Goal: Task Accomplishment & Management: Manage account settings

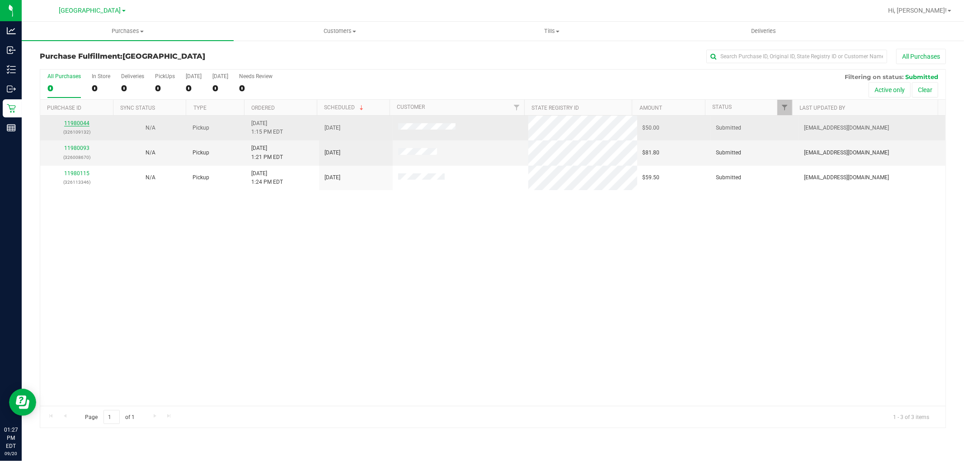
click at [70, 124] on link "11980044" at bounding box center [76, 123] width 25 height 6
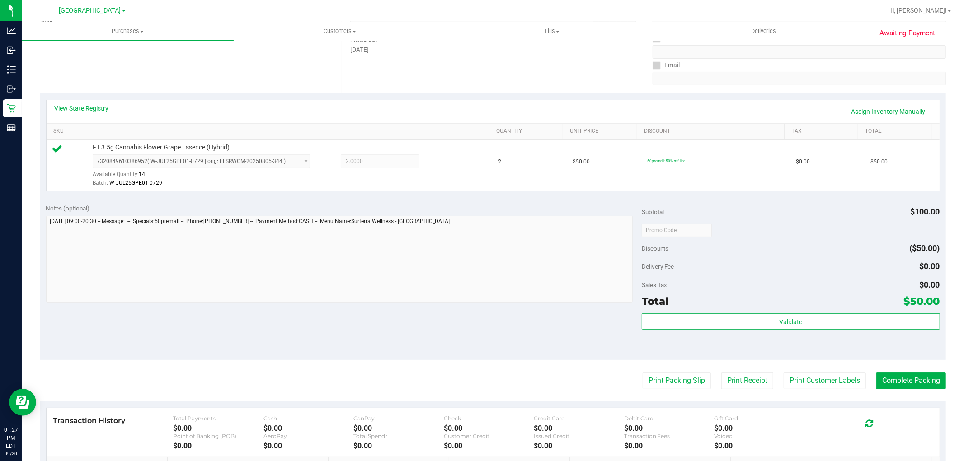
scroll to position [150, 0]
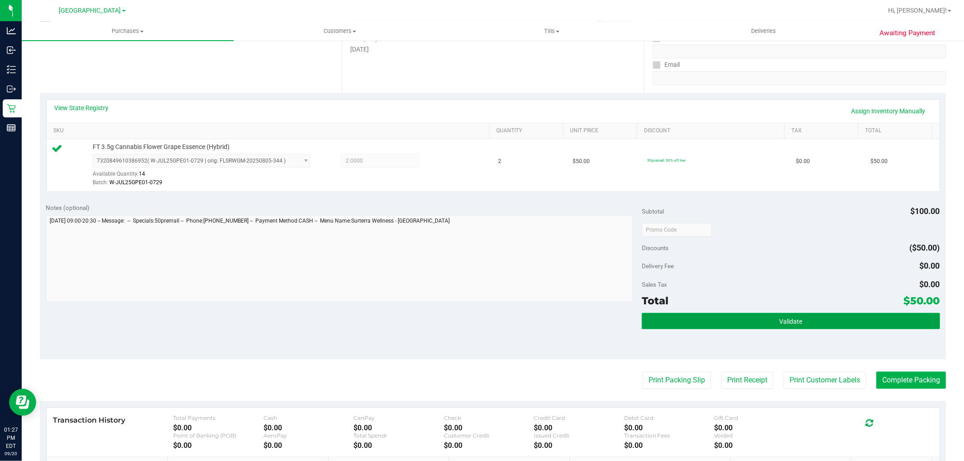
click at [806, 324] on button "Validate" at bounding box center [791, 321] width 298 height 16
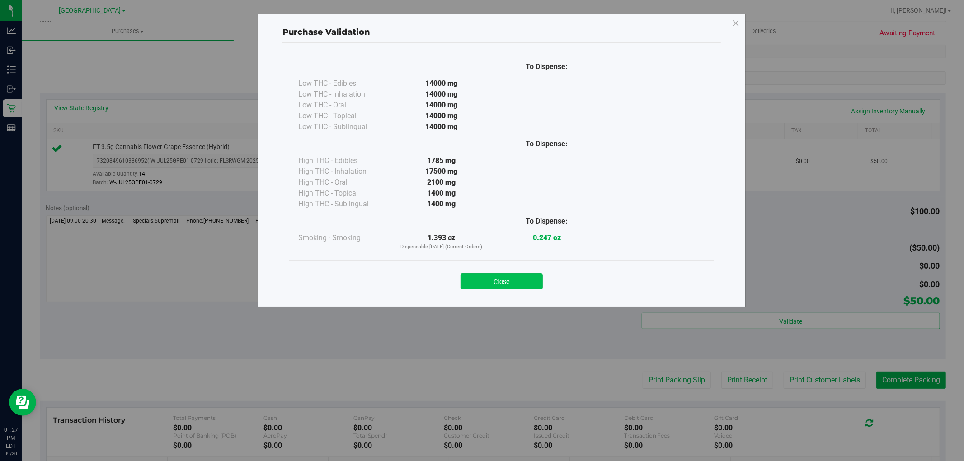
click at [516, 281] on button "Close" at bounding box center [501, 281] width 82 height 16
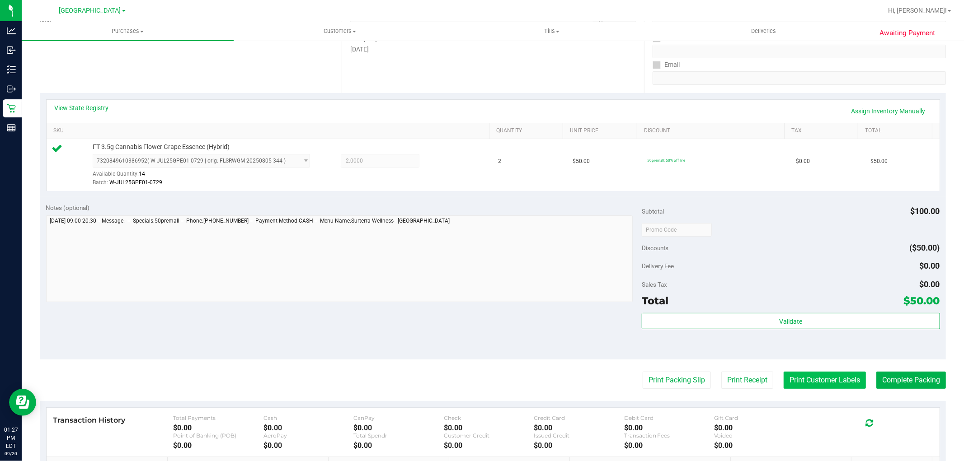
click at [805, 378] on button "Print Customer Labels" at bounding box center [824, 380] width 82 height 17
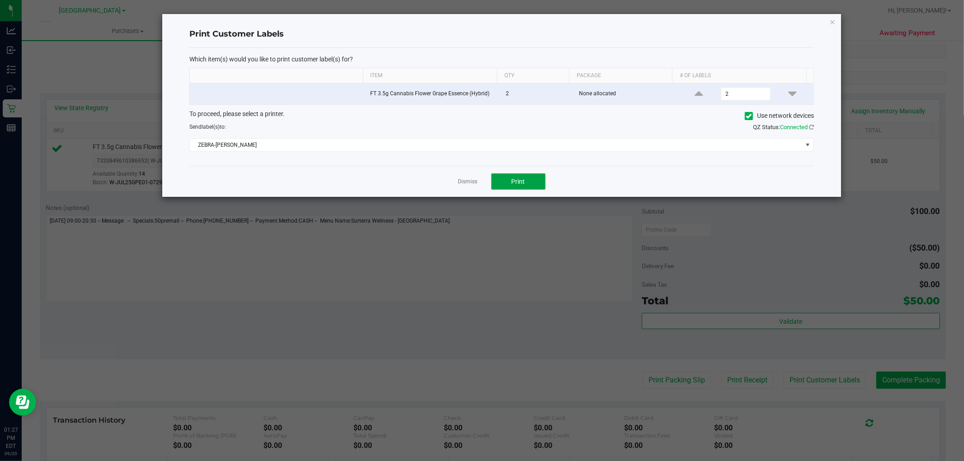
click at [524, 190] on button "Print" at bounding box center [518, 181] width 54 height 16
click at [834, 20] on icon "button" at bounding box center [832, 21] width 6 height 11
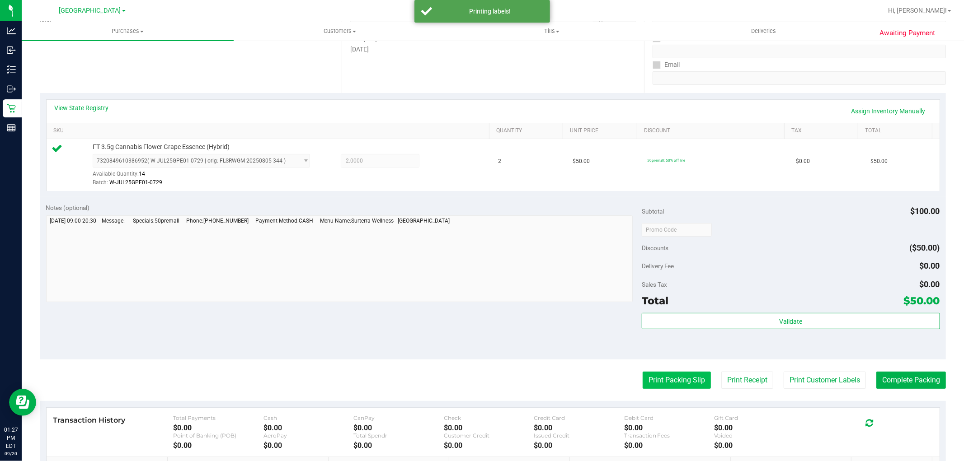
click at [650, 380] on button "Print Packing Slip" at bounding box center [676, 380] width 68 height 17
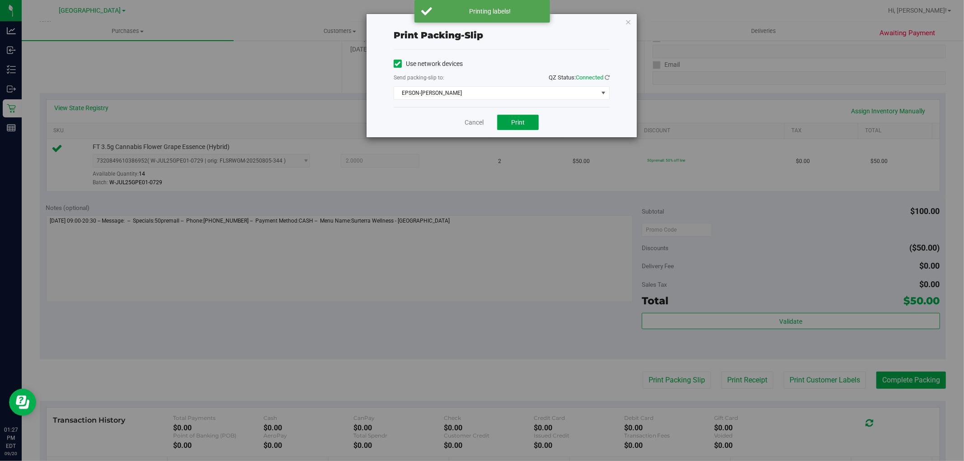
click at [513, 121] on span "Print" at bounding box center [518, 122] width 14 height 7
click at [630, 19] on icon "button" at bounding box center [628, 21] width 6 height 11
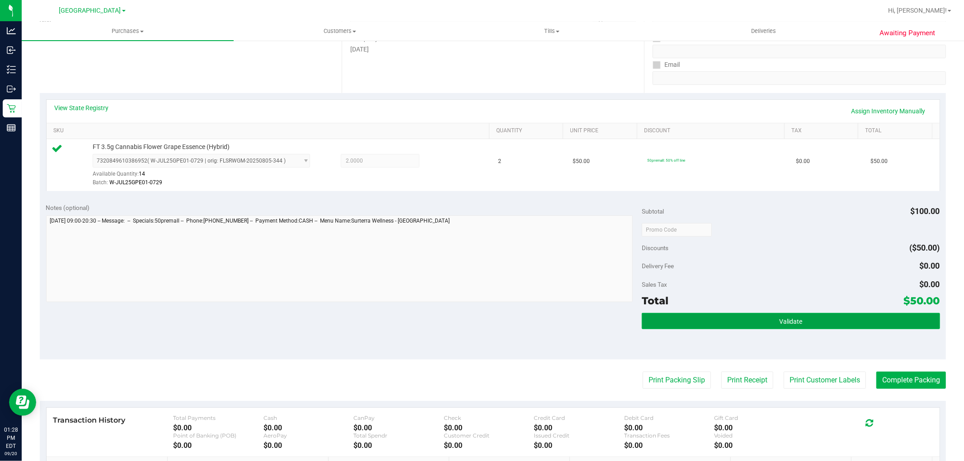
click at [793, 323] on span "Validate" at bounding box center [790, 321] width 23 height 7
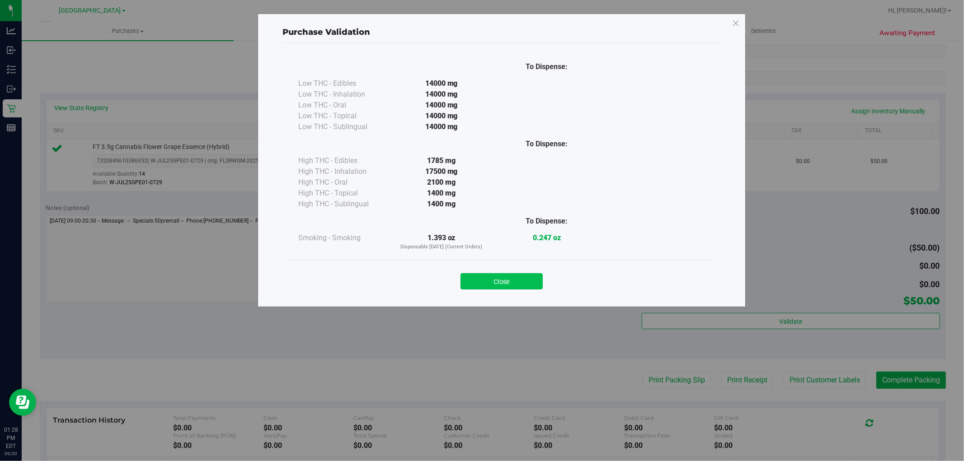
drag, startPoint x: 505, startPoint y: 276, endPoint x: 561, endPoint y: 281, distance: 56.8
click at [505, 276] on button "Close" at bounding box center [501, 281] width 82 height 16
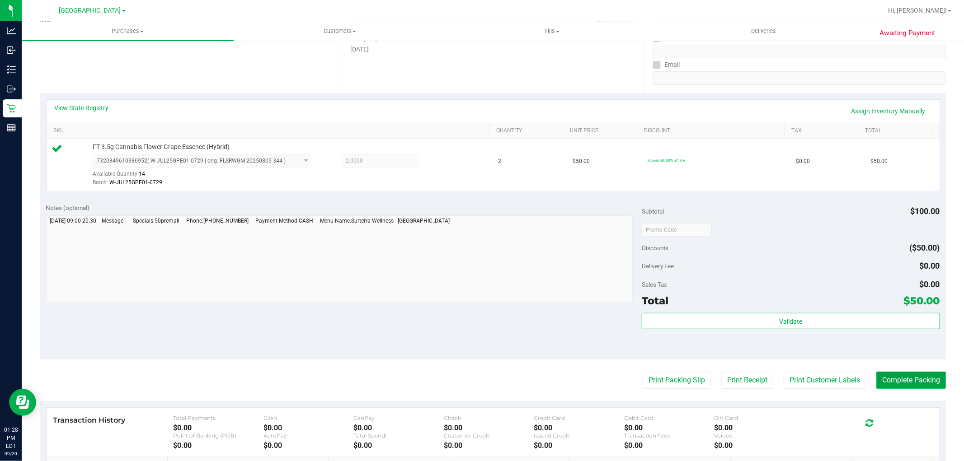
click at [913, 376] on button "Complete Packing" at bounding box center [911, 380] width 70 height 17
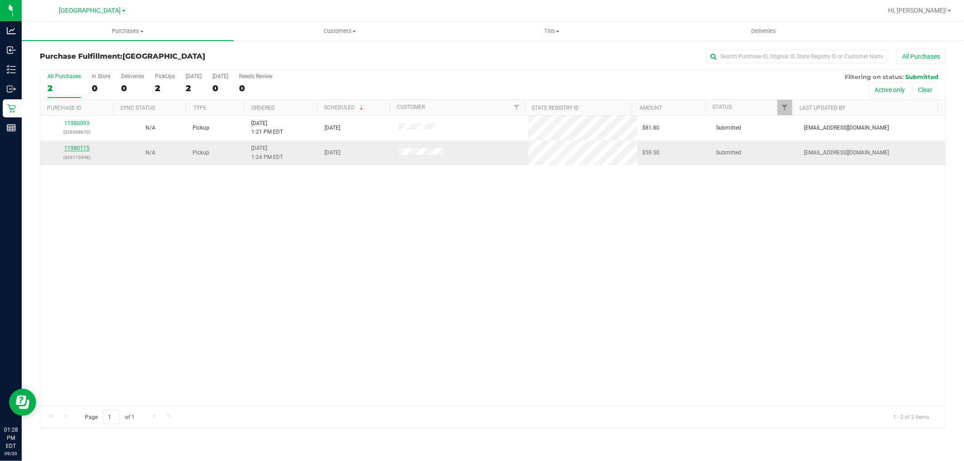
click at [80, 150] on link "11980115" at bounding box center [76, 148] width 25 height 6
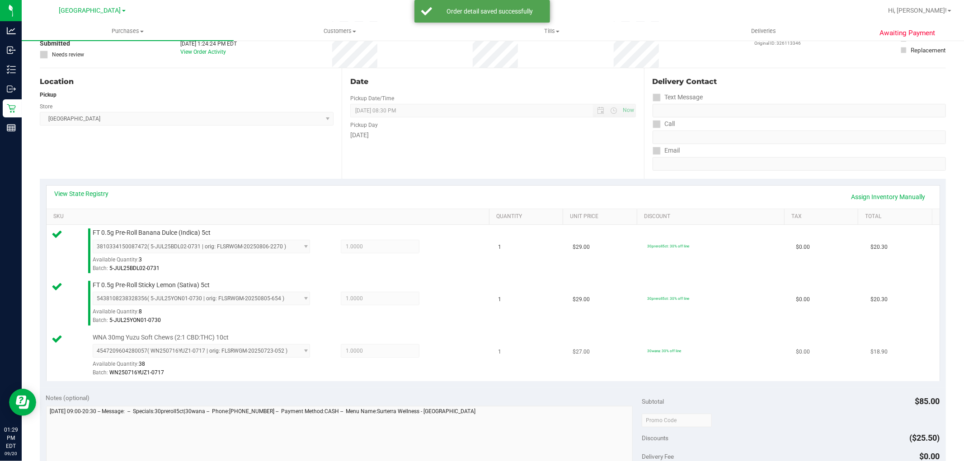
scroll to position [251, 0]
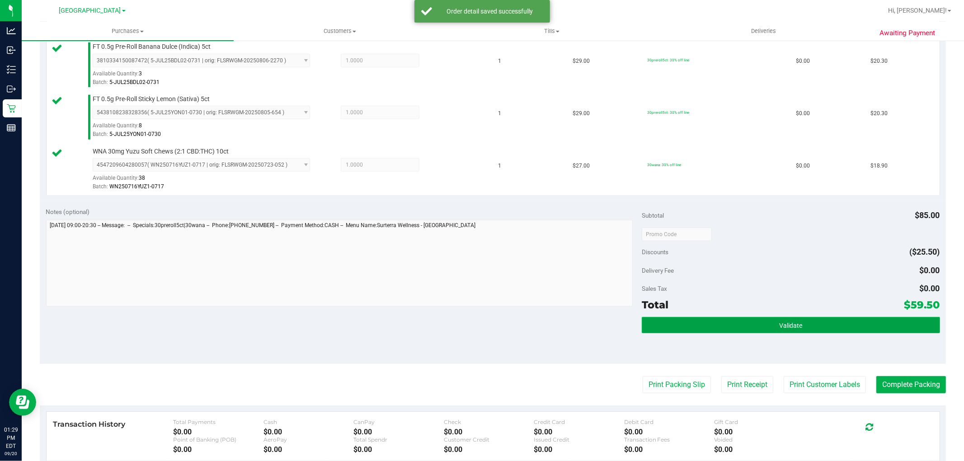
click at [757, 321] on button "Validate" at bounding box center [791, 325] width 298 height 16
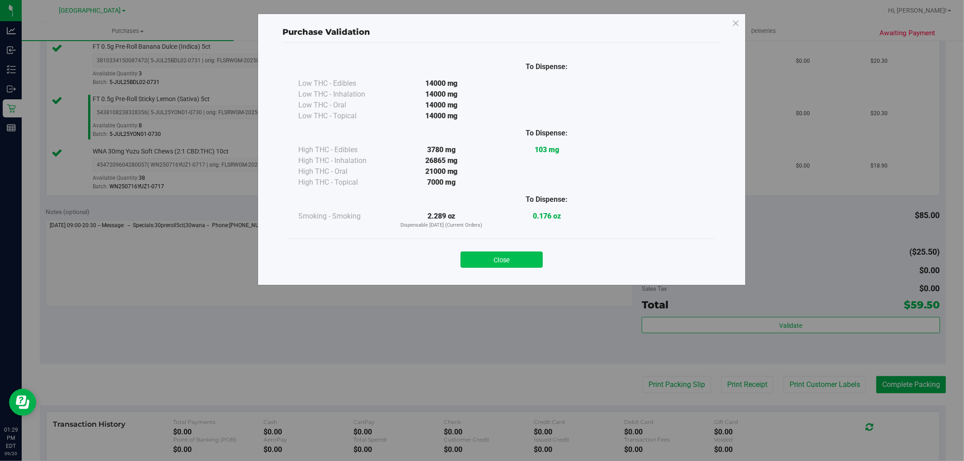
click at [505, 261] on button "Close" at bounding box center [501, 260] width 82 height 16
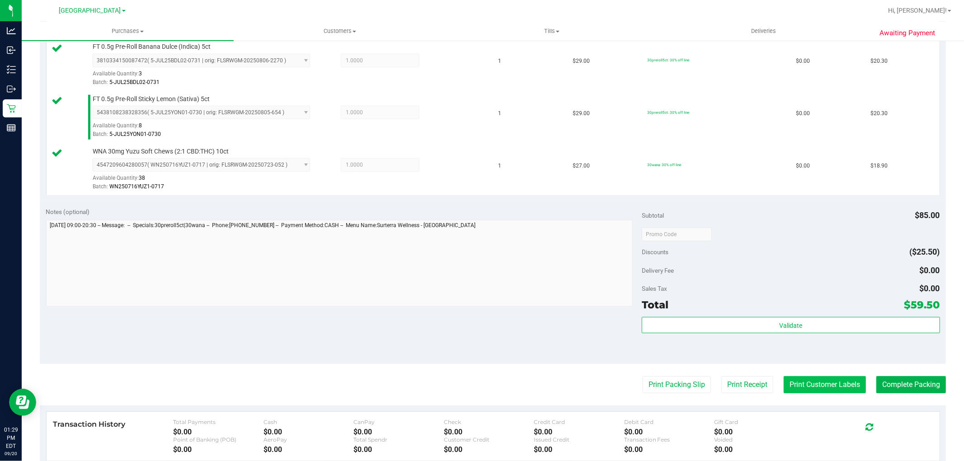
click at [794, 385] on button "Print Customer Labels" at bounding box center [824, 384] width 82 height 17
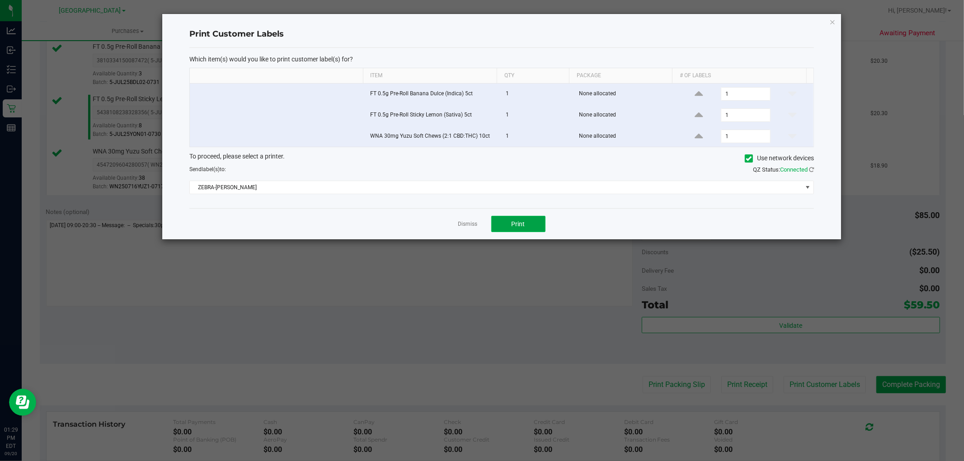
click at [529, 225] on button "Print" at bounding box center [518, 224] width 54 height 16
click at [829, 19] on icon "button" at bounding box center [832, 21] width 6 height 11
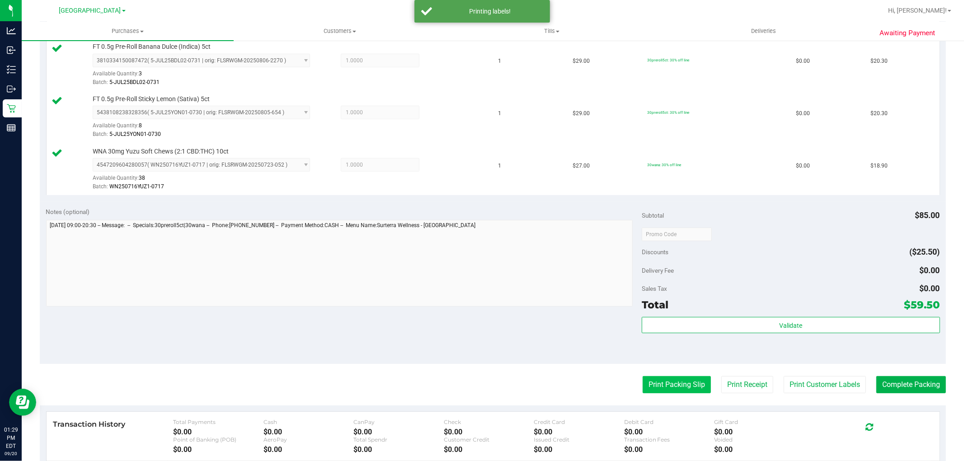
click at [664, 386] on button "Print Packing Slip" at bounding box center [676, 384] width 68 height 17
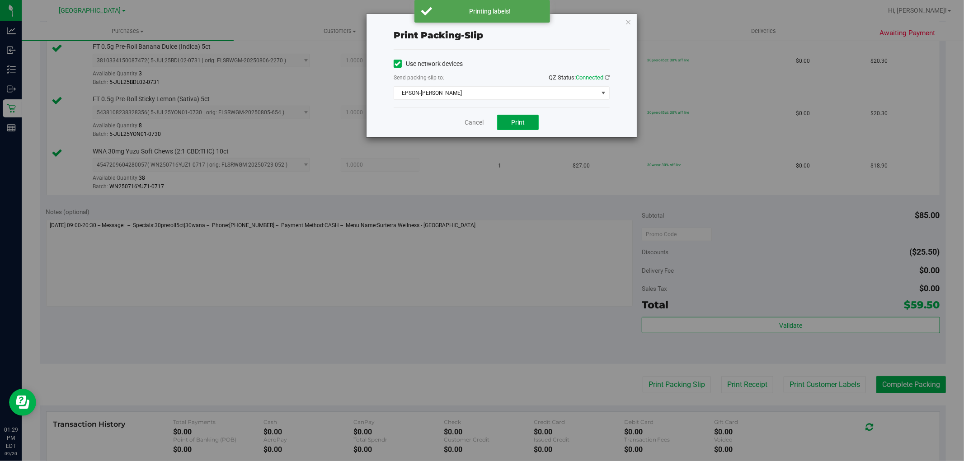
click at [530, 124] on button "Print" at bounding box center [518, 122] width 42 height 15
click at [628, 21] on icon "button" at bounding box center [628, 21] width 6 height 11
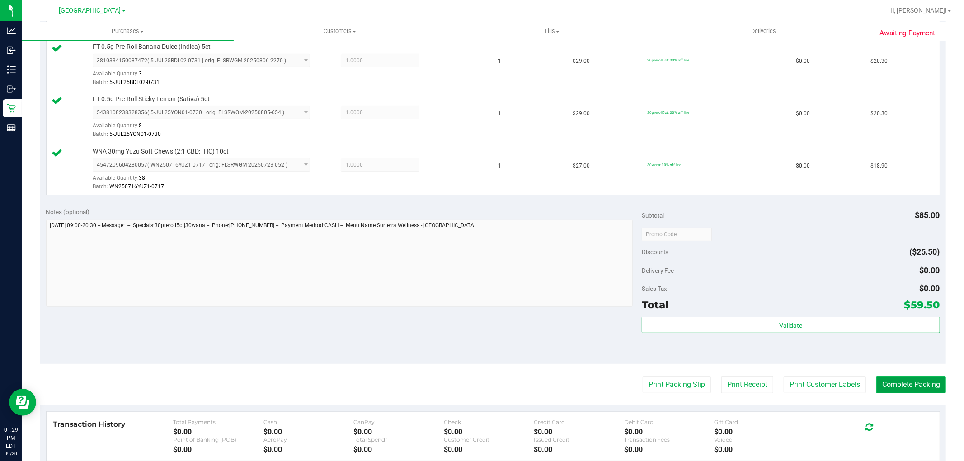
click at [895, 383] on button "Complete Packing" at bounding box center [911, 384] width 70 height 17
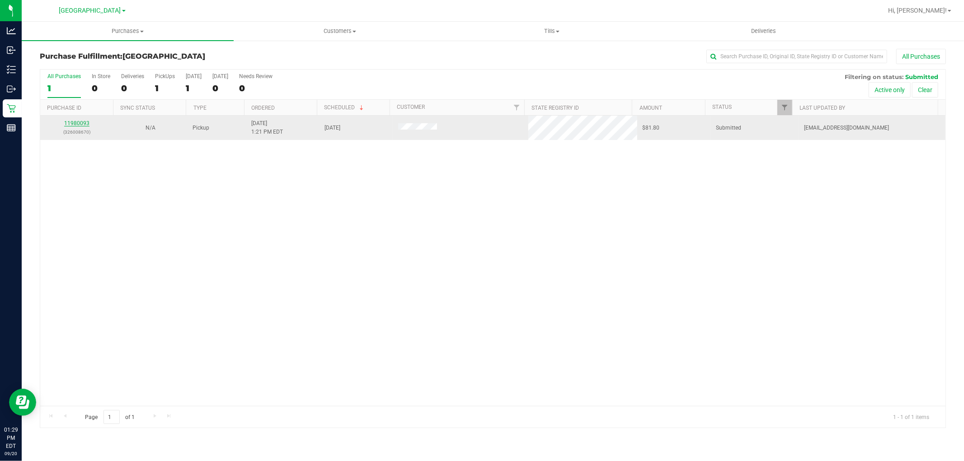
click at [84, 123] on link "11980093" at bounding box center [76, 123] width 25 height 6
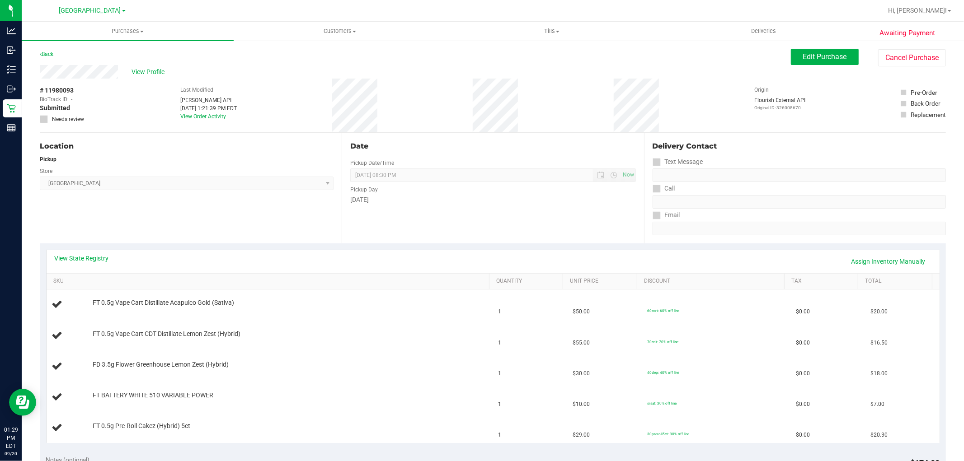
scroll to position [50, 0]
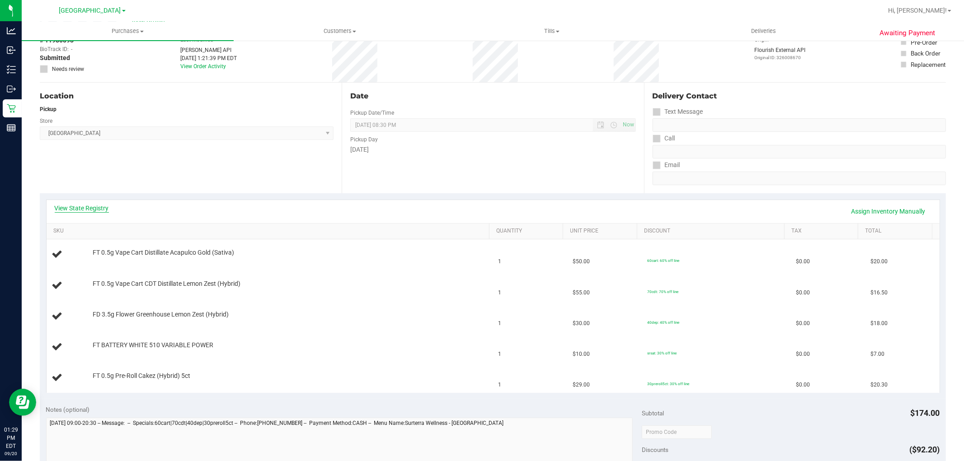
click at [95, 209] on link "View State Registry" at bounding box center [82, 208] width 54 height 9
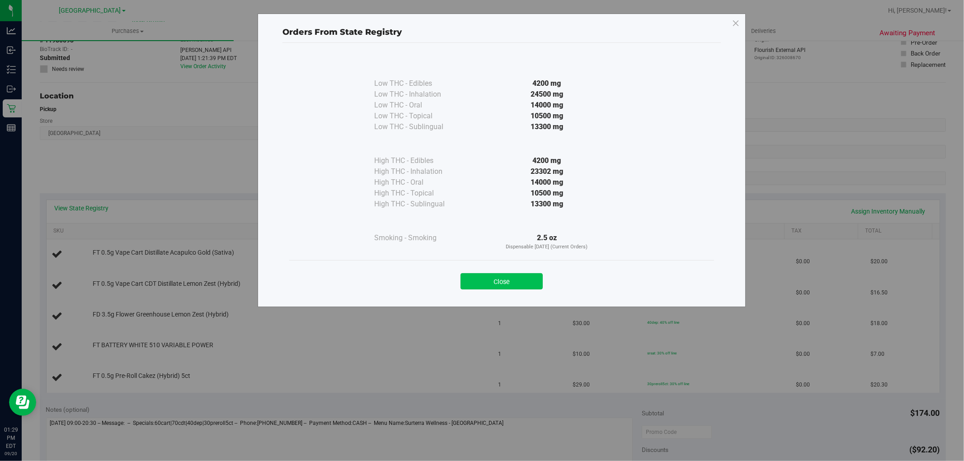
click at [523, 283] on button "Close" at bounding box center [501, 281] width 82 height 16
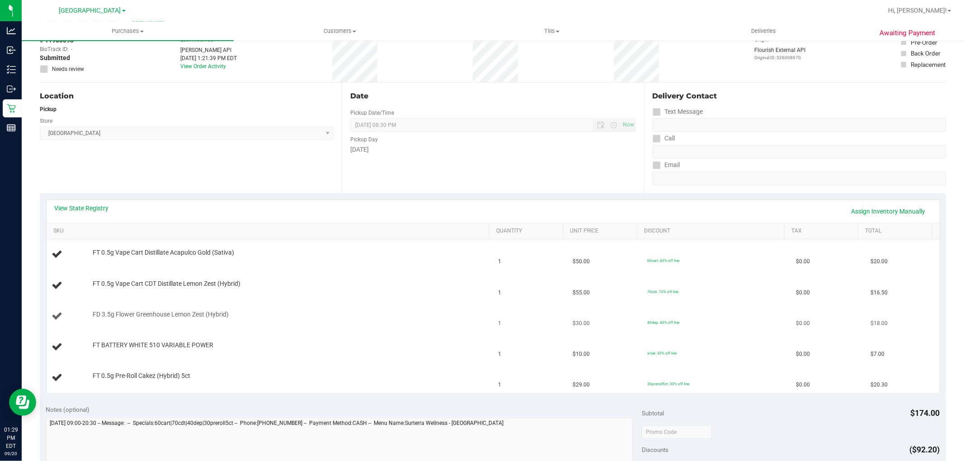
scroll to position [100, 0]
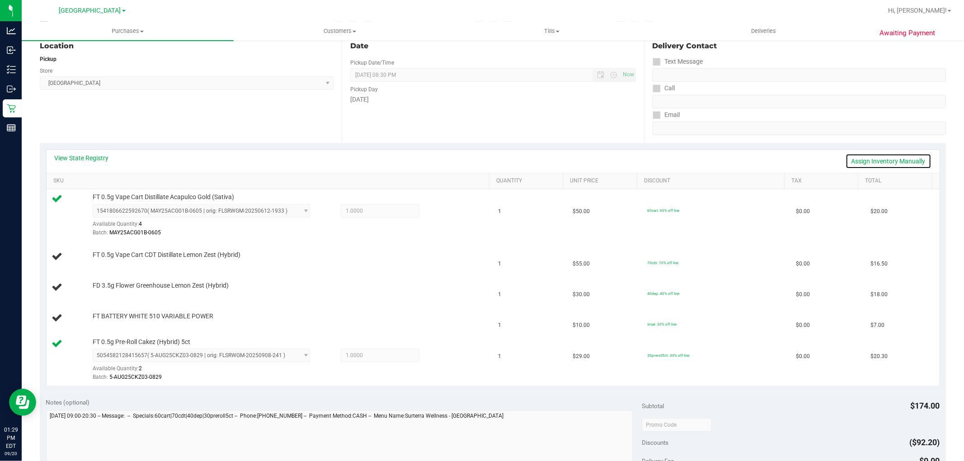
click at [880, 159] on link "Assign Inventory Manually" at bounding box center [888, 161] width 86 height 15
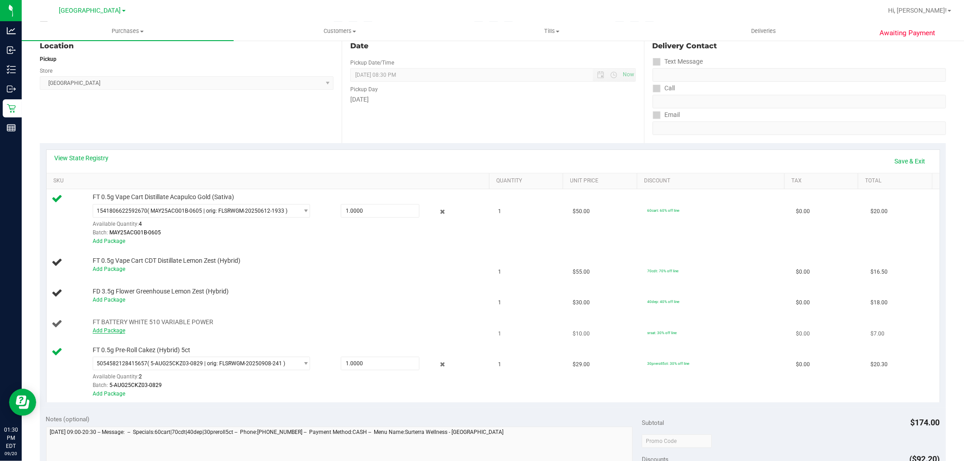
click at [118, 331] on link "Add Package" at bounding box center [109, 331] width 33 height 6
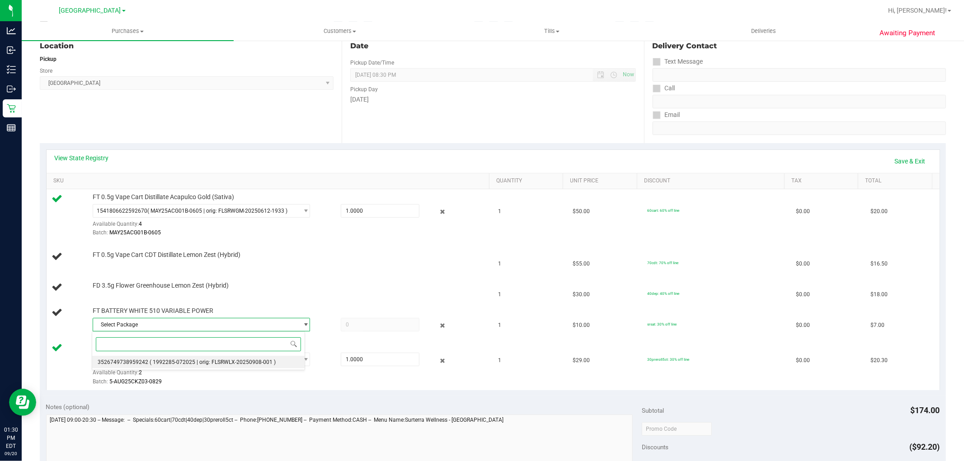
drag, startPoint x: 152, startPoint y: 360, endPoint x: 172, endPoint y: 355, distance: 20.5
click at [152, 360] on span "( 1992285-072025 | orig: FLSRWLX-20250908-001 )" at bounding box center [213, 362] width 126 height 6
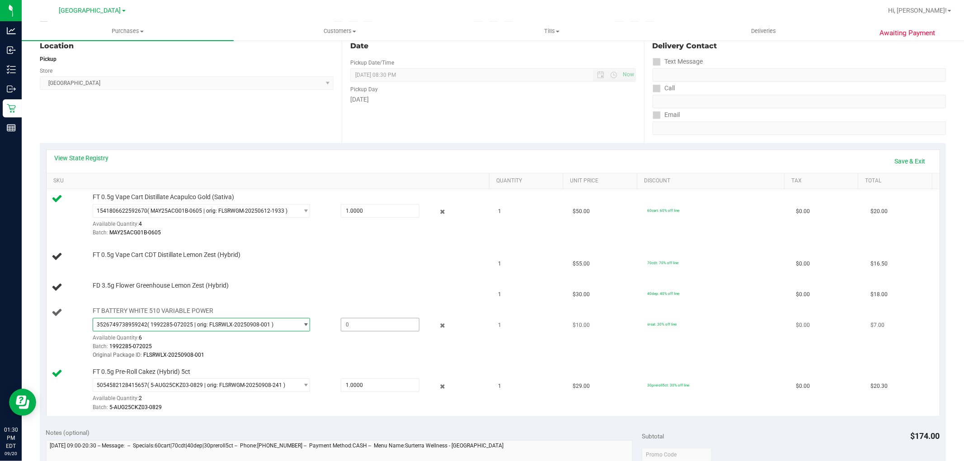
click at [370, 328] on span at bounding box center [380, 325] width 79 height 14
type input "1"
type input "1.0000"
click at [669, 8] on div at bounding box center [522, 11] width 720 height 18
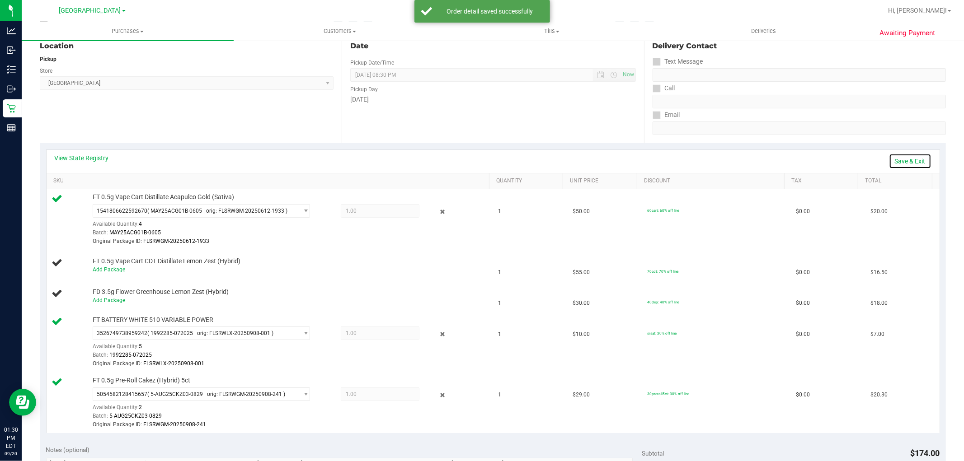
click at [907, 161] on link "Save & Exit" at bounding box center [910, 161] width 42 height 15
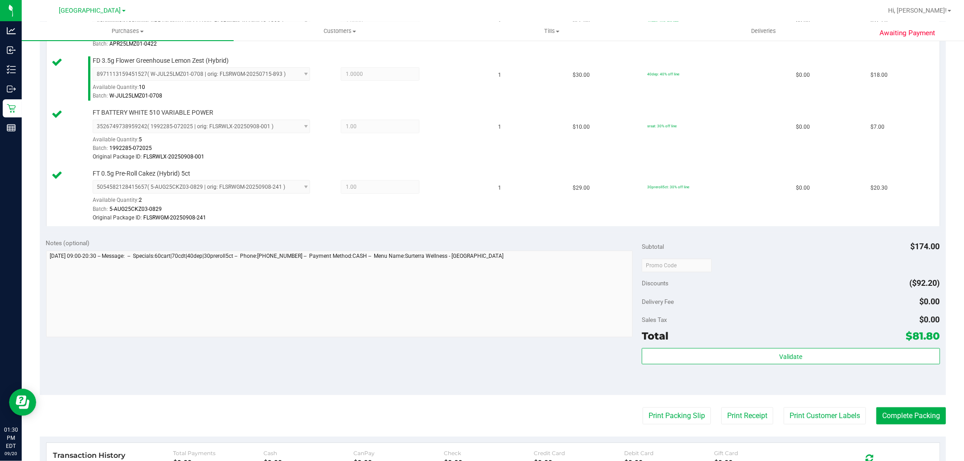
scroll to position [351, 0]
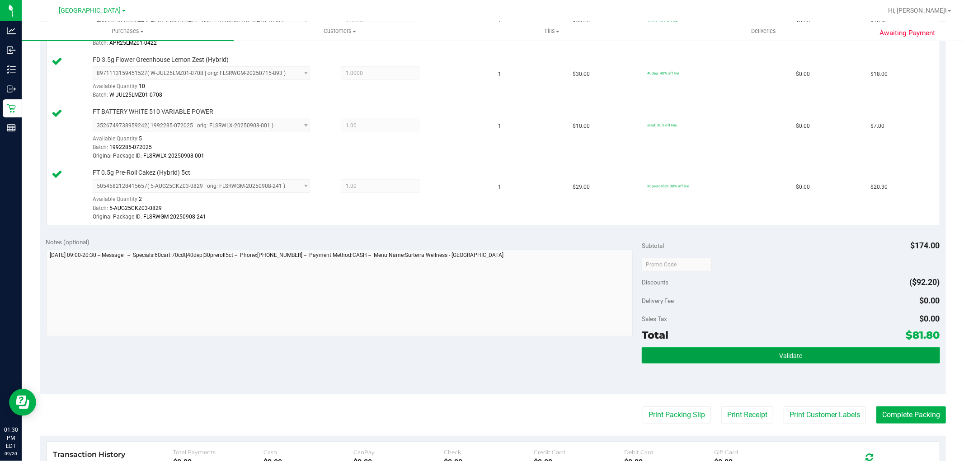
click at [803, 356] on button "Validate" at bounding box center [791, 355] width 298 height 16
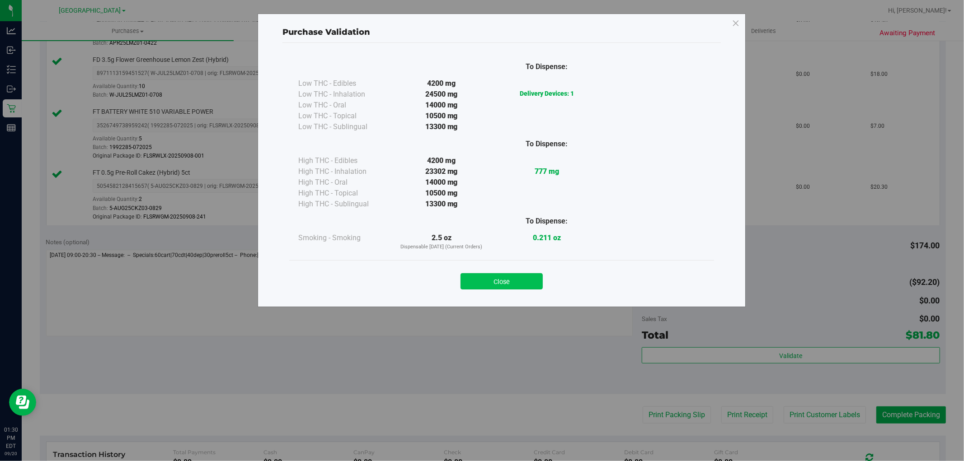
click at [509, 281] on button "Close" at bounding box center [501, 281] width 82 height 16
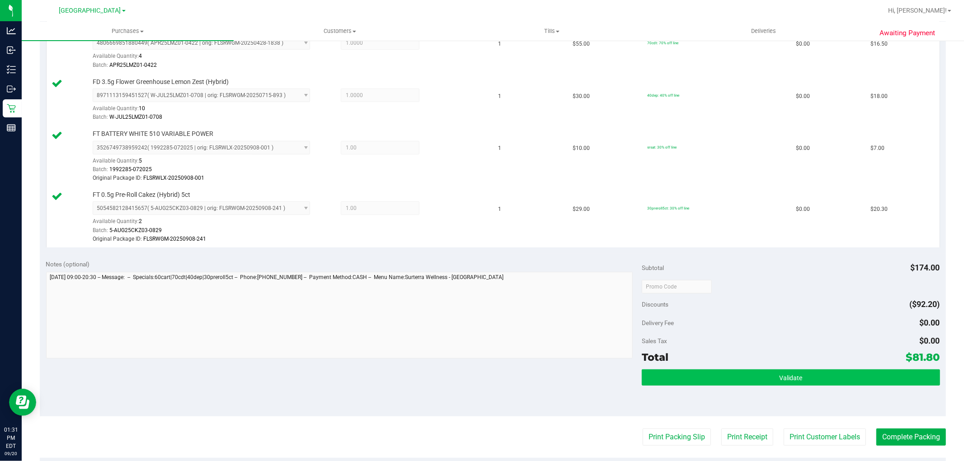
scroll to position [401, 0]
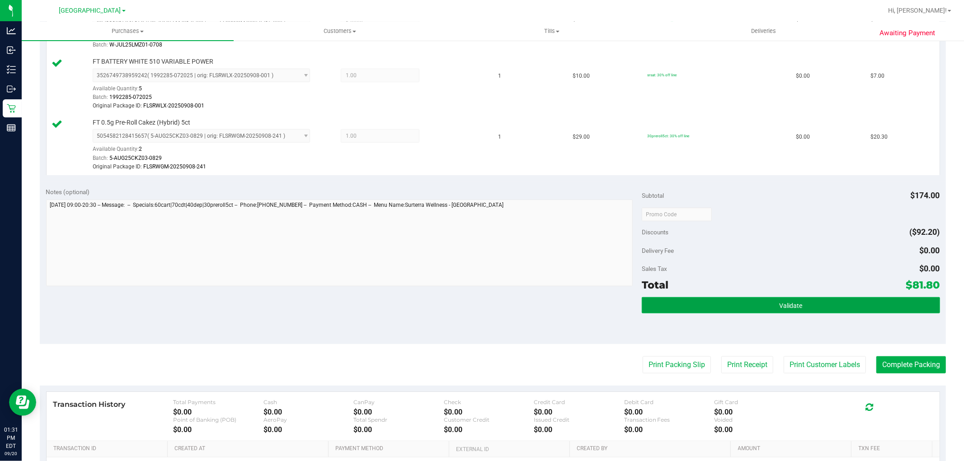
click at [781, 307] on span "Validate" at bounding box center [790, 305] width 23 height 7
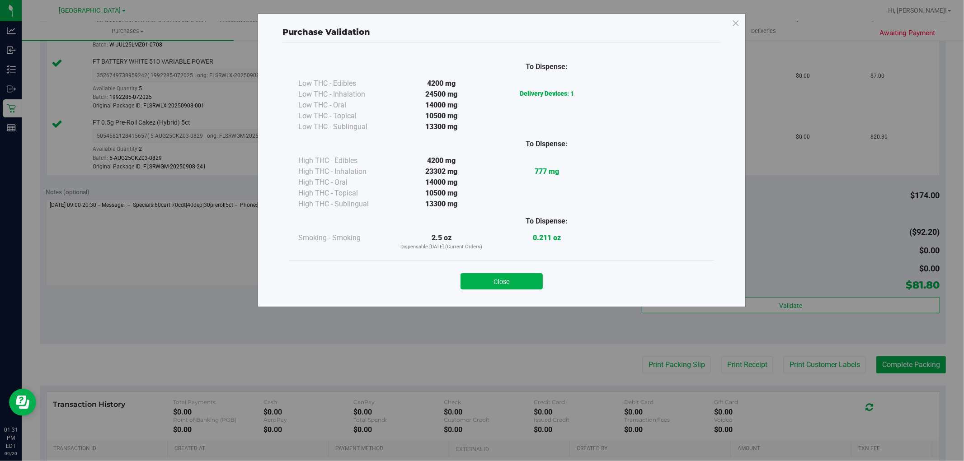
drag, startPoint x: 511, startPoint y: 277, endPoint x: 626, endPoint y: 291, distance: 116.4
click at [511, 277] on button "Close" at bounding box center [501, 281] width 82 height 16
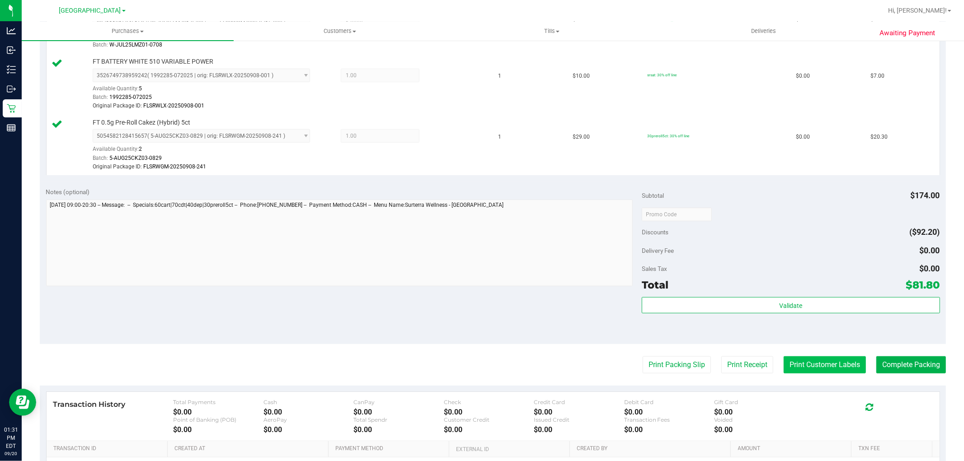
click at [806, 363] on button "Print Customer Labels" at bounding box center [824, 364] width 82 height 17
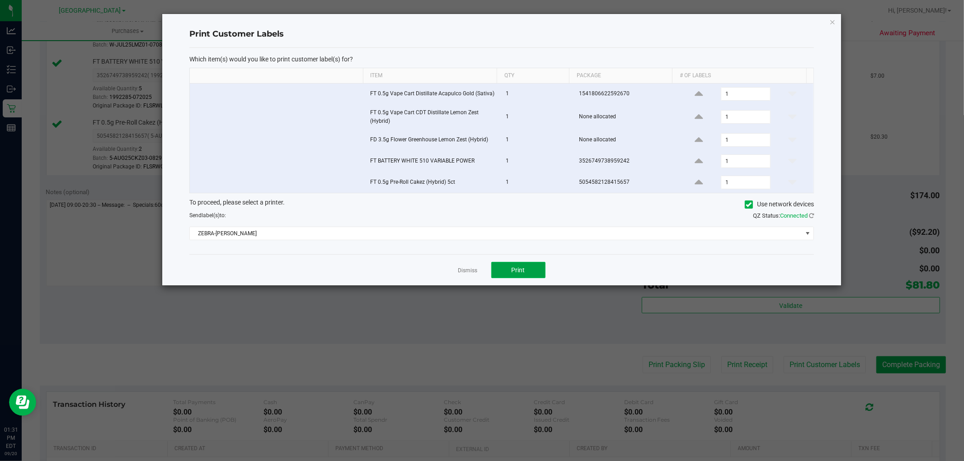
click at [521, 273] on span "Print" at bounding box center [518, 270] width 14 height 7
click at [833, 23] on icon "button" at bounding box center [832, 21] width 6 height 11
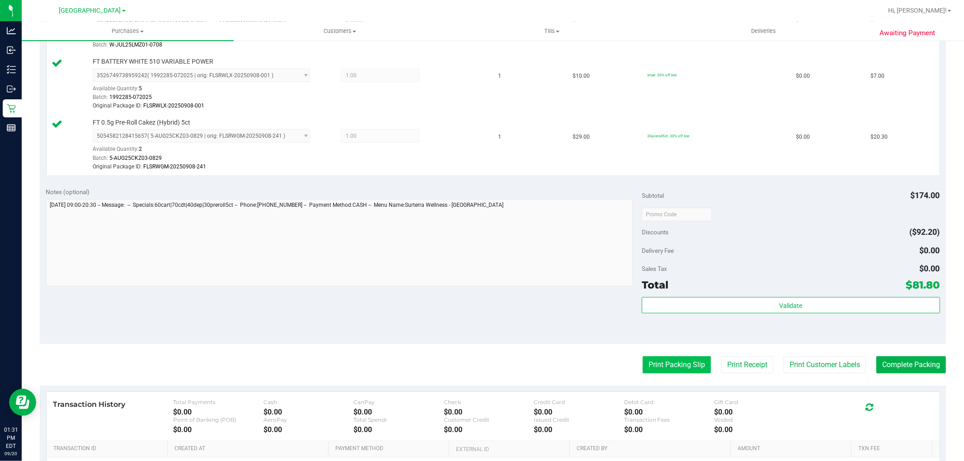
click at [685, 361] on button "Print Packing Slip" at bounding box center [676, 364] width 68 height 17
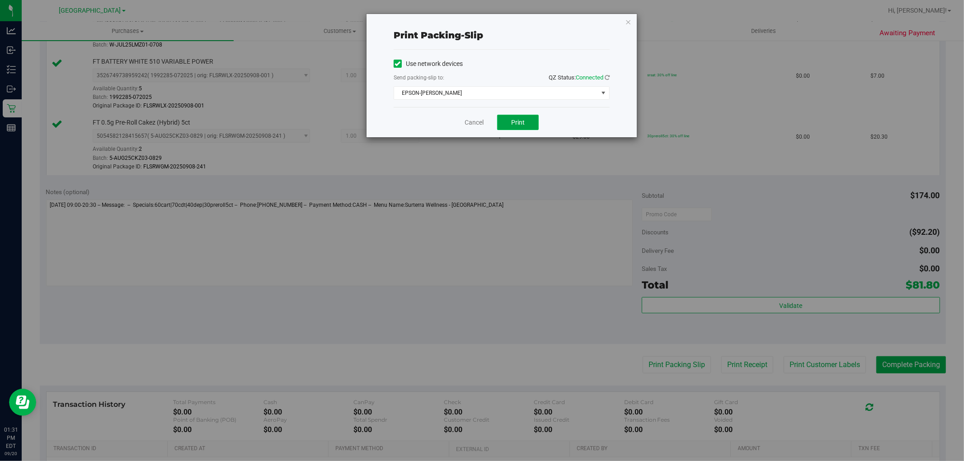
click at [517, 124] on span "Print" at bounding box center [518, 122] width 14 height 7
click at [626, 24] on icon "button" at bounding box center [628, 21] width 6 height 11
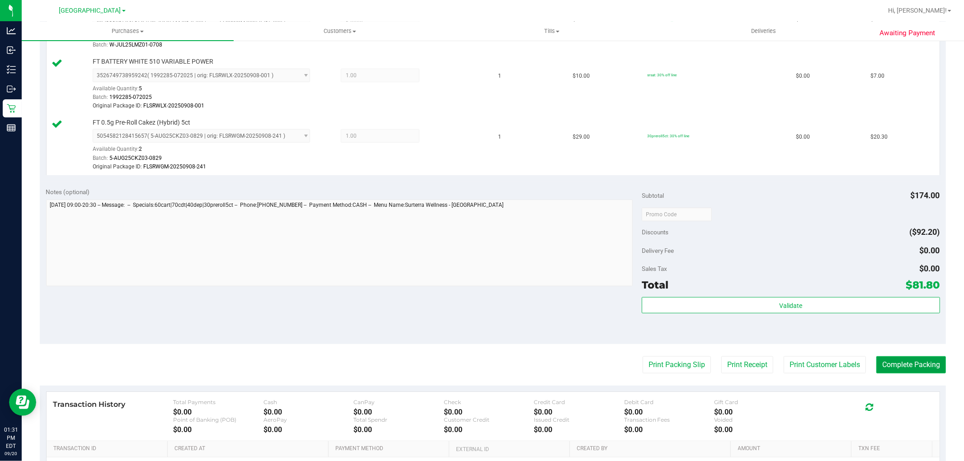
click at [897, 367] on button "Complete Packing" at bounding box center [911, 364] width 70 height 17
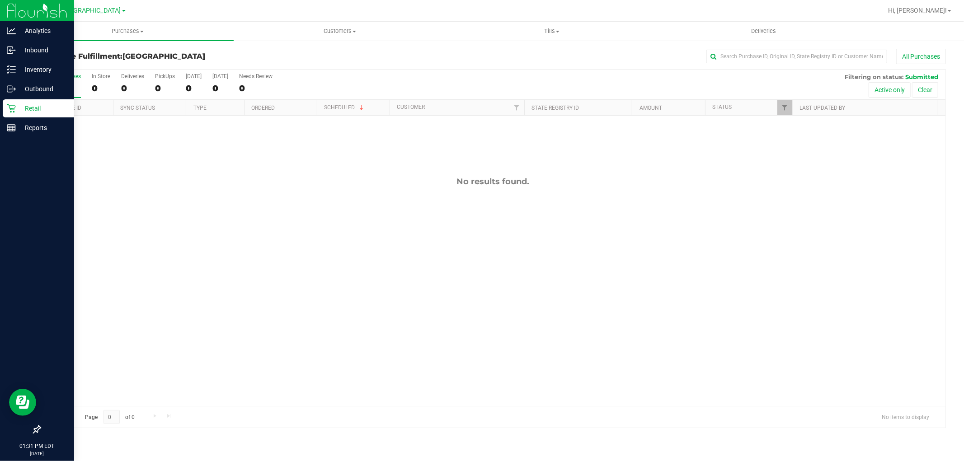
click at [15, 106] on icon at bounding box center [11, 108] width 9 height 9
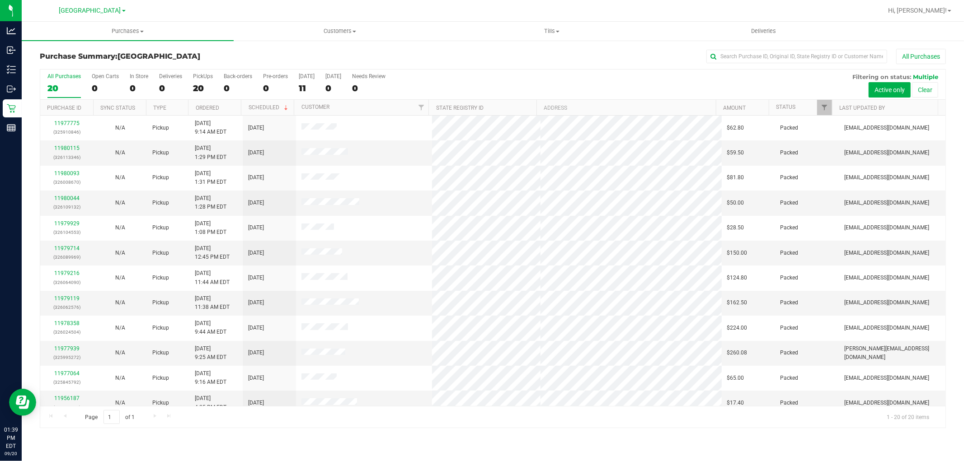
click at [424, 55] on div "All Purchases" at bounding box center [644, 56] width 604 height 15
click at [403, 47] on div "Purchase Summary: North Port WC All Purchases All Purchases 20 Open Carts 0 In …" at bounding box center [493, 239] width 942 height 398
click at [489, 9] on div at bounding box center [522, 11] width 720 height 18
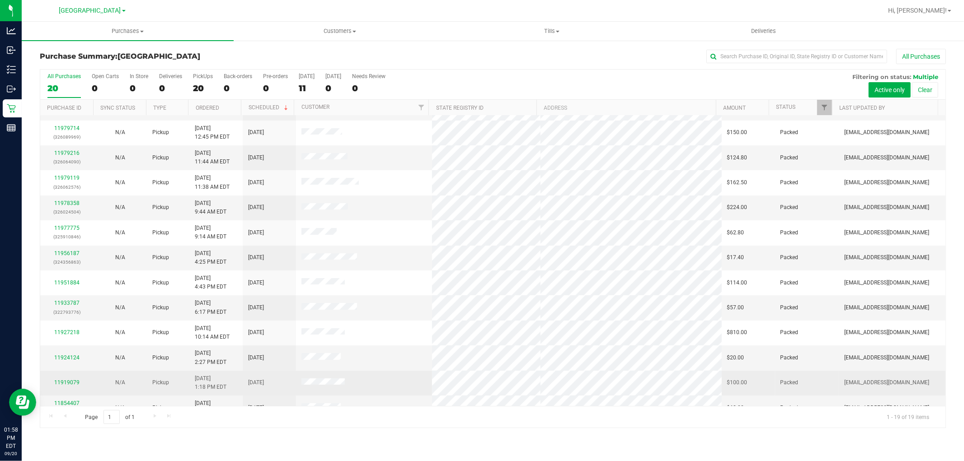
scroll to position [185, 0]
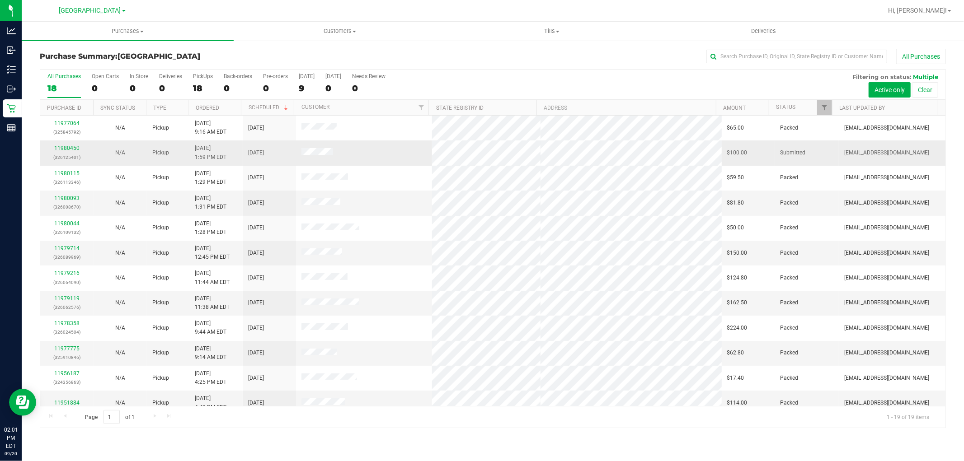
click at [74, 150] on link "11980450" at bounding box center [66, 148] width 25 height 6
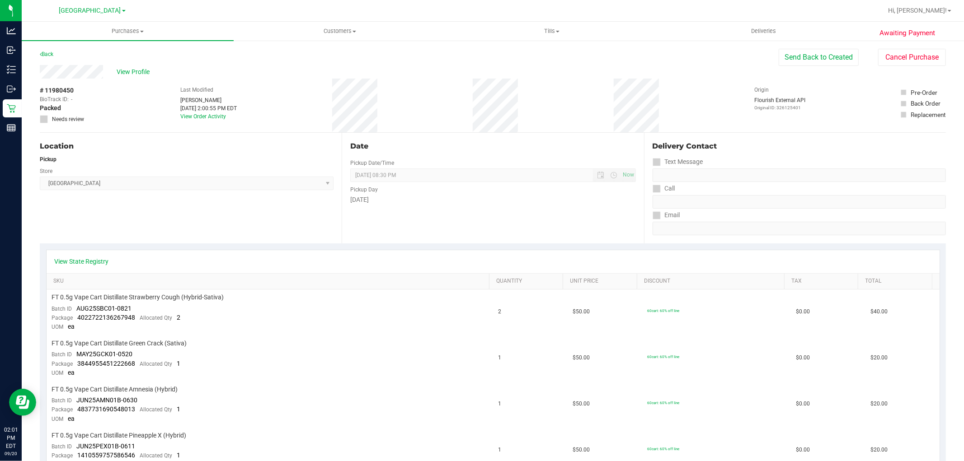
click at [476, 60] on div "Back Send Back to Created Cancel Purchase" at bounding box center [493, 57] width 906 height 16
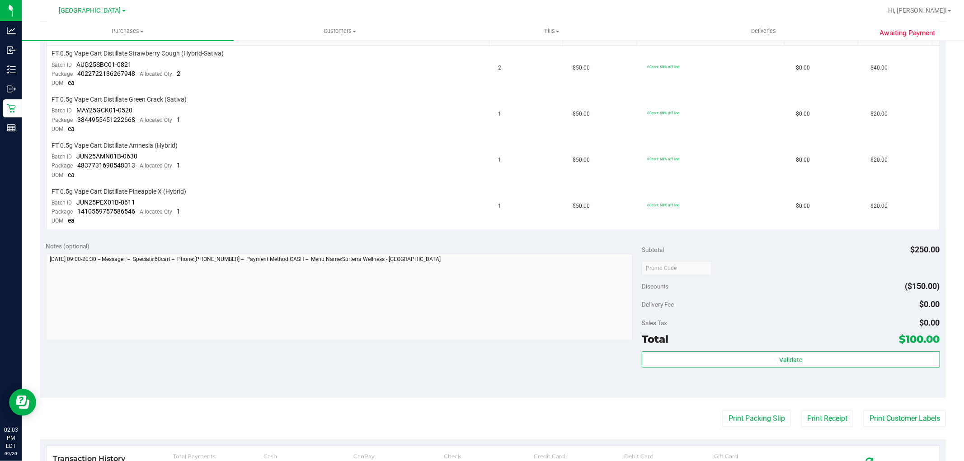
scroll to position [100, 0]
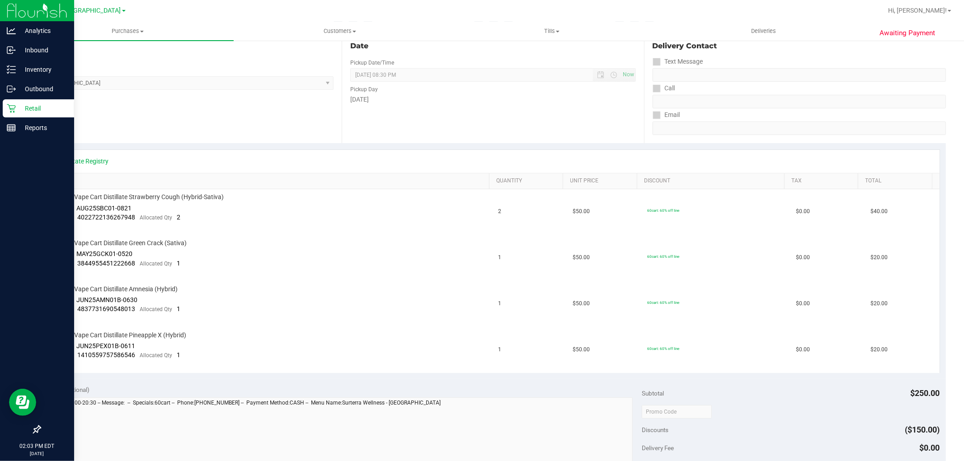
click at [10, 105] on icon at bounding box center [11, 108] width 9 height 9
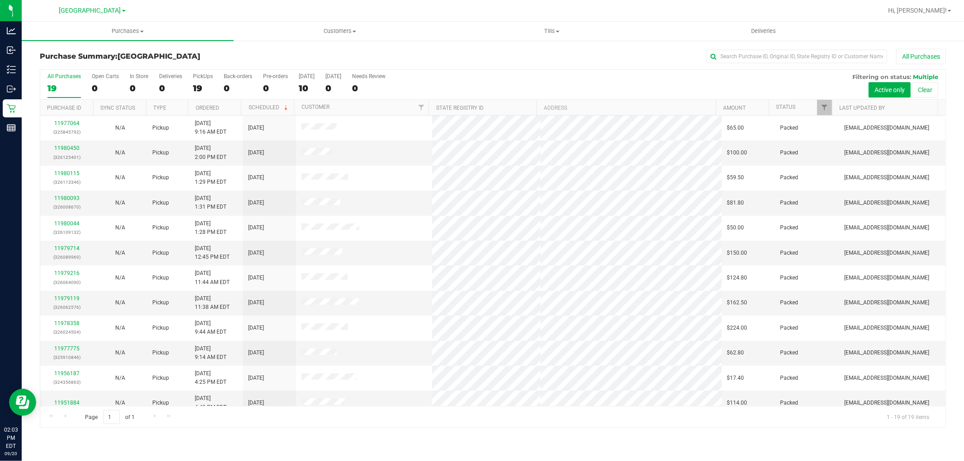
click at [473, 57] on div "All Purchases" at bounding box center [644, 56] width 604 height 15
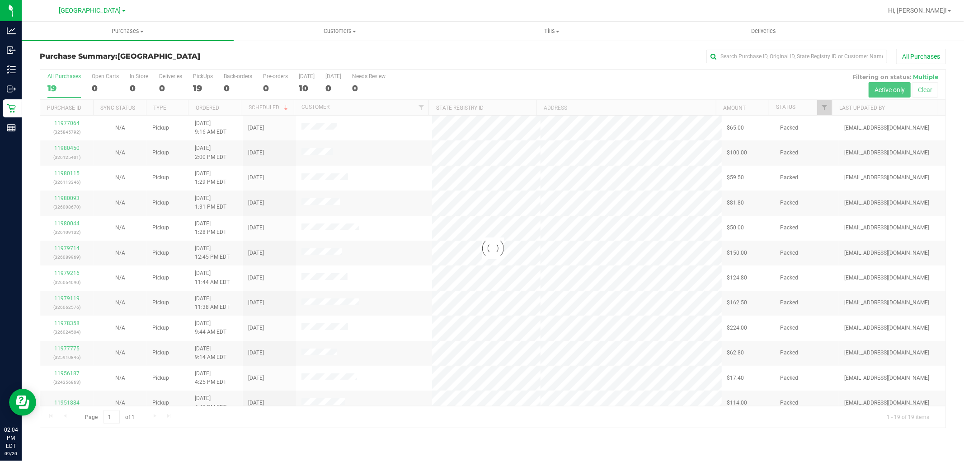
click at [497, 14] on div at bounding box center [522, 11] width 720 height 18
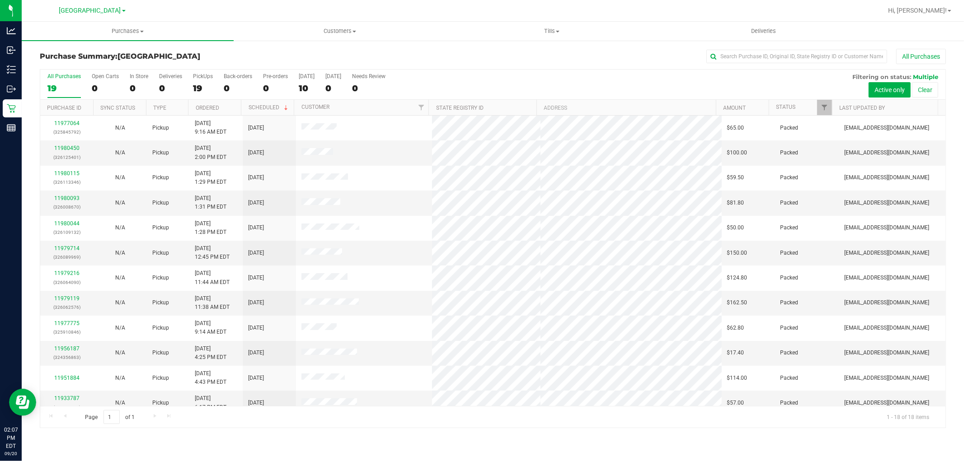
click at [260, 2] on div at bounding box center [522, 11] width 720 height 18
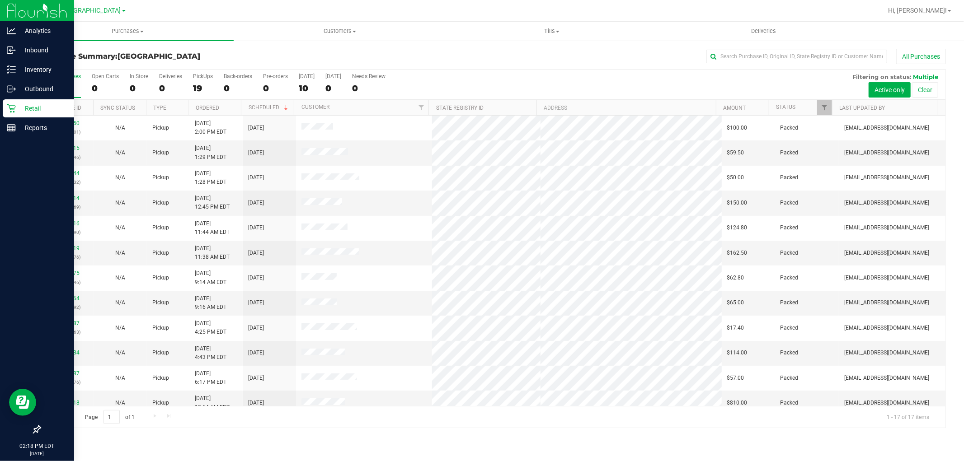
click at [7, 112] on icon at bounding box center [11, 108] width 9 height 9
click at [8, 109] on icon at bounding box center [11, 108] width 9 height 9
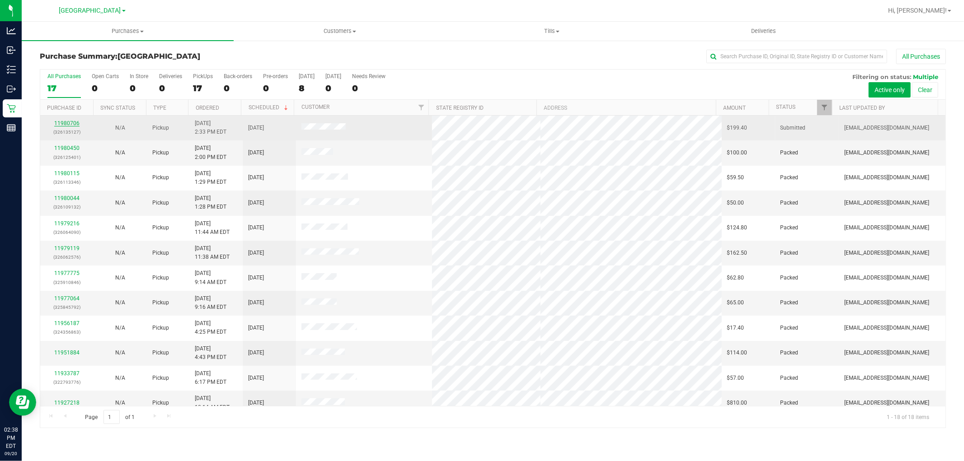
click at [60, 125] on link "11980706" at bounding box center [66, 123] width 25 height 6
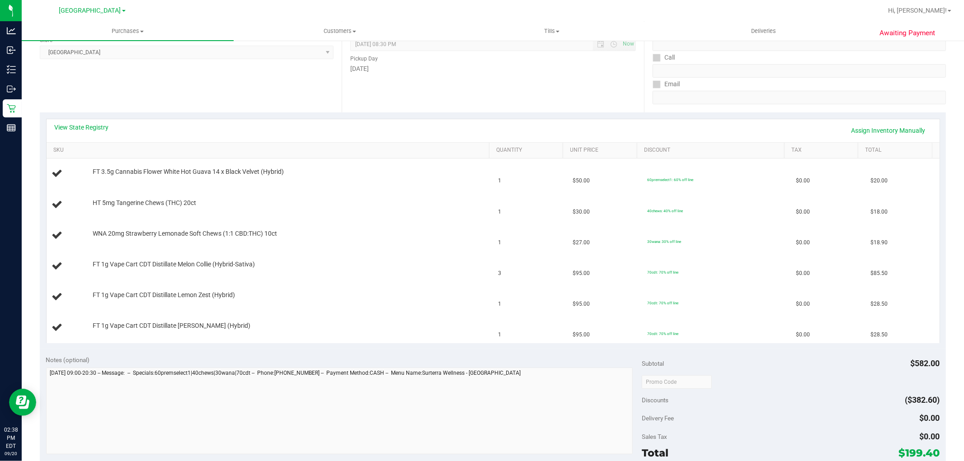
scroll to position [150, 0]
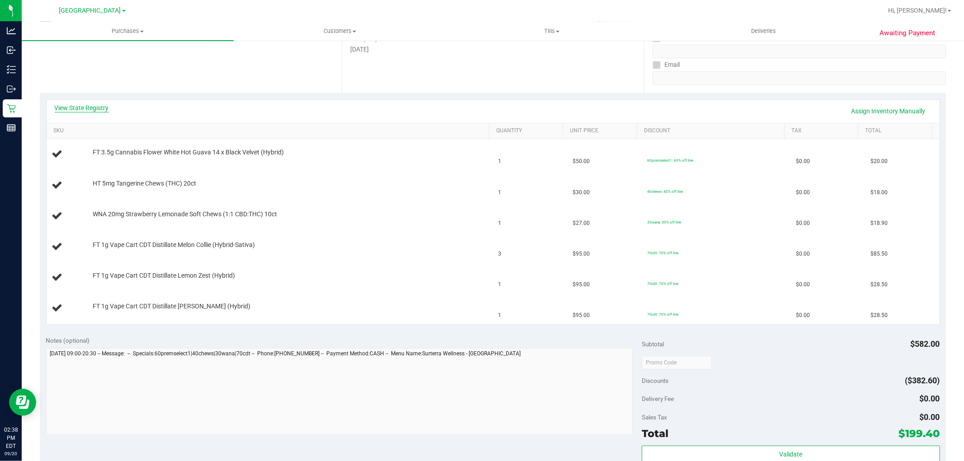
click at [82, 108] on link "View State Registry" at bounding box center [82, 107] width 54 height 9
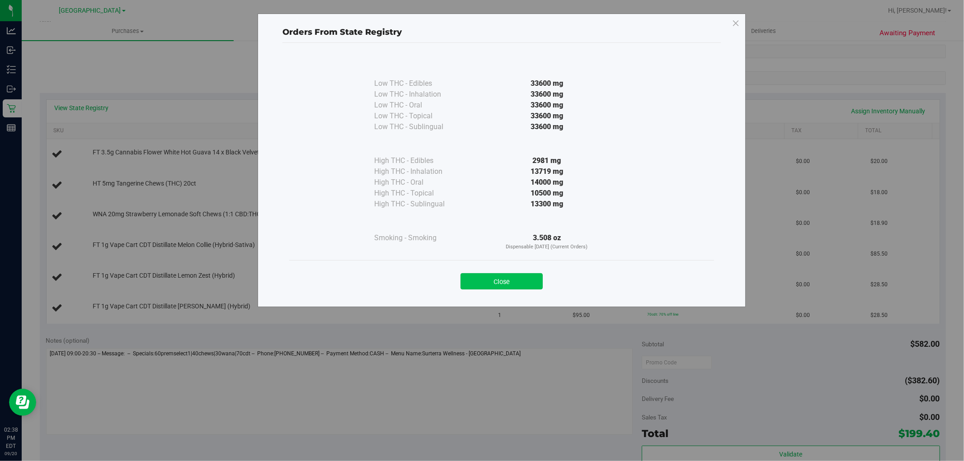
click at [511, 278] on button "Close" at bounding box center [501, 281] width 82 height 16
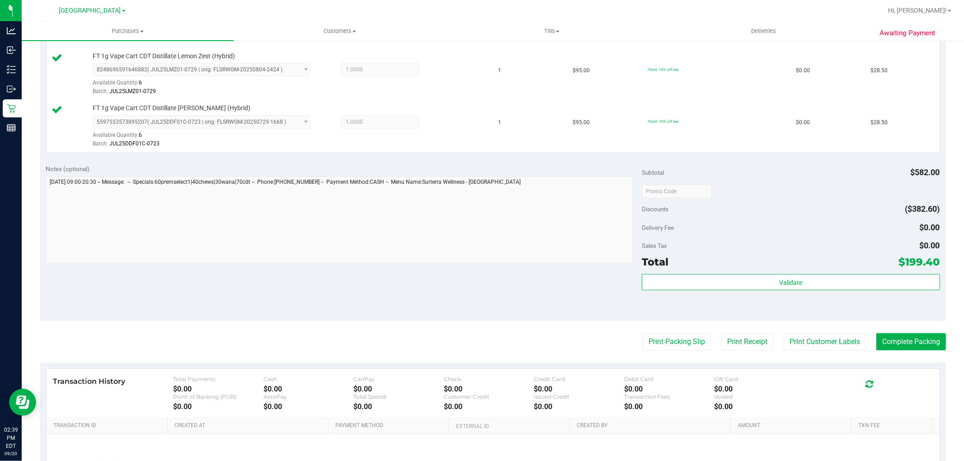
scroll to position [452, 0]
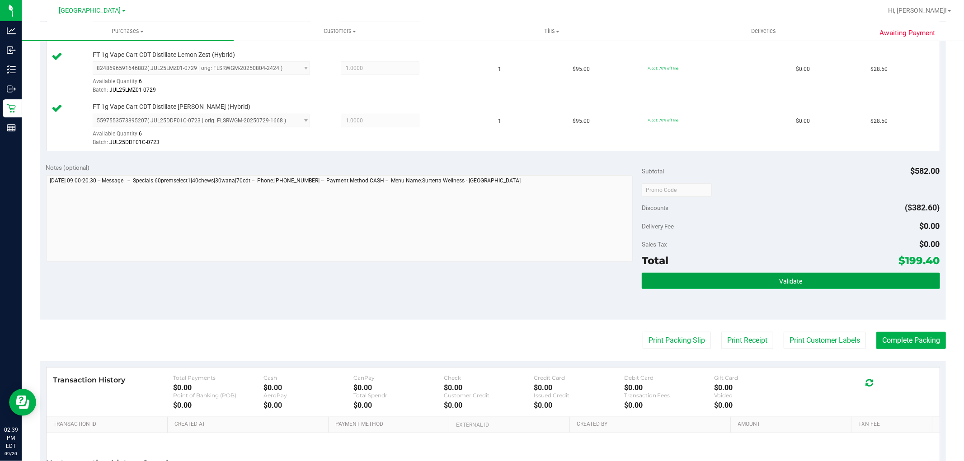
click at [797, 281] on button "Validate" at bounding box center [791, 281] width 298 height 16
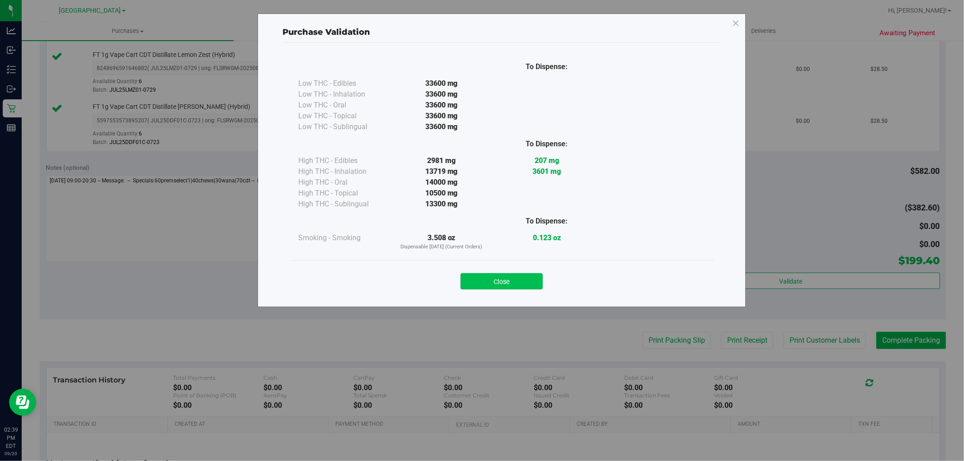
click at [527, 280] on button "Close" at bounding box center [501, 281] width 82 height 16
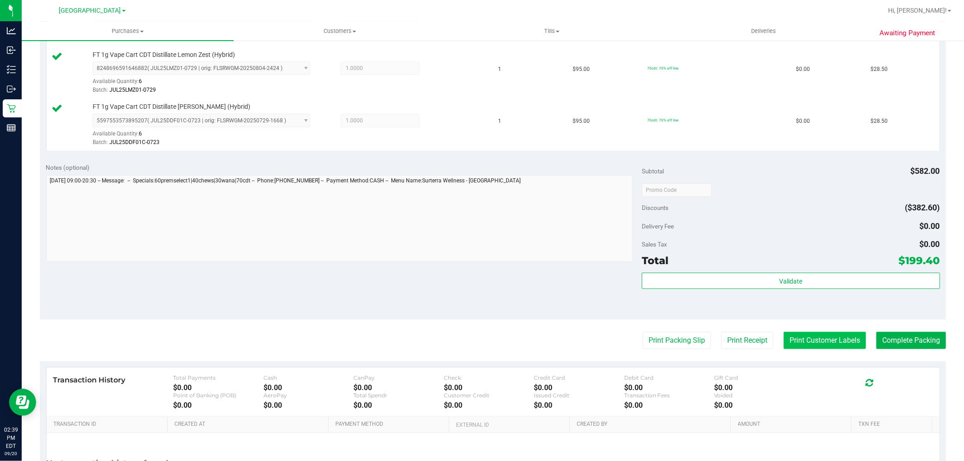
click at [794, 344] on button "Print Customer Labels" at bounding box center [824, 340] width 82 height 17
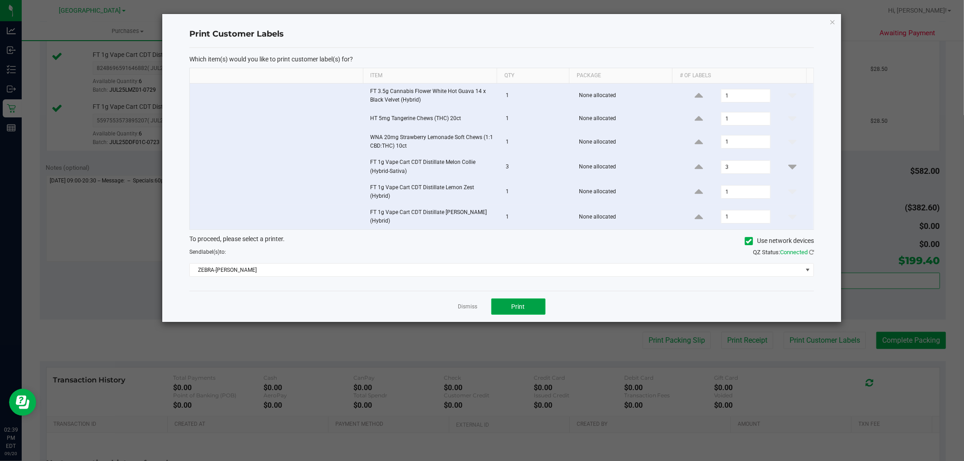
click at [524, 312] on button "Print" at bounding box center [518, 307] width 54 height 16
click at [830, 19] on icon "button" at bounding box center [832, 21] width 6 height 11
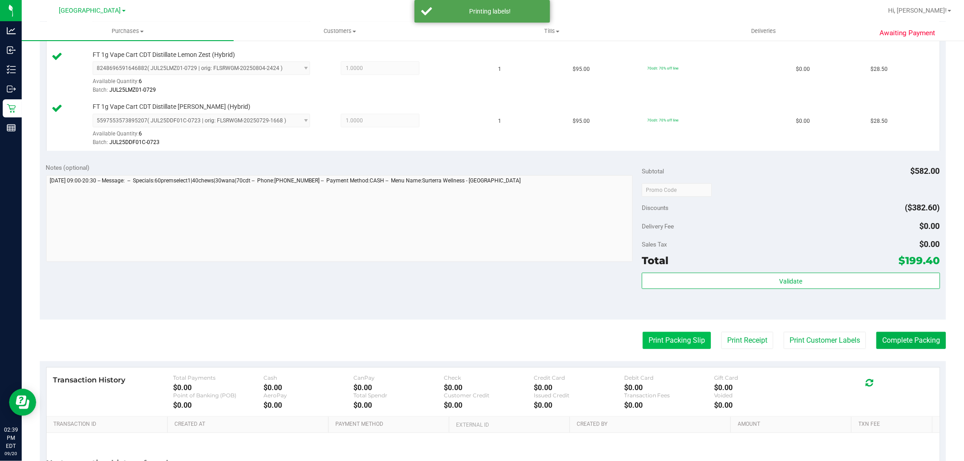
click at [664, 344] on button "Print Packing Slip" at bounding box center [676, 340] width 68 height 17
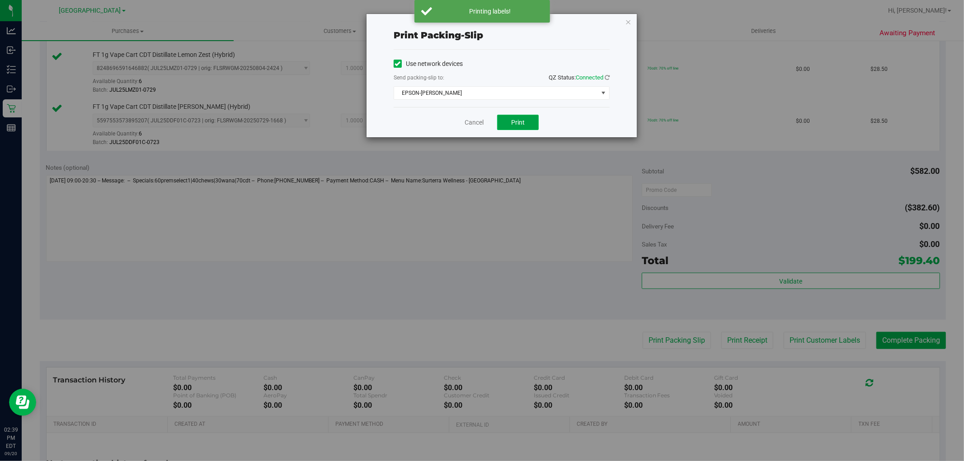
click at [521, 116] on button "Print" at bounding box center [518, 122] width 42 height 15
click at [631, 23] on icon "button" at bounding box center [628, 21] width 6 height 11
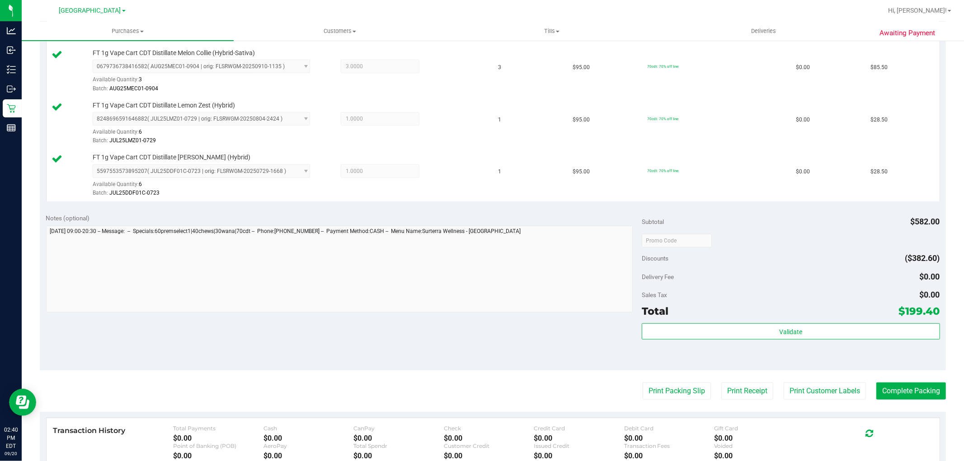
scroll to position [540, 0]
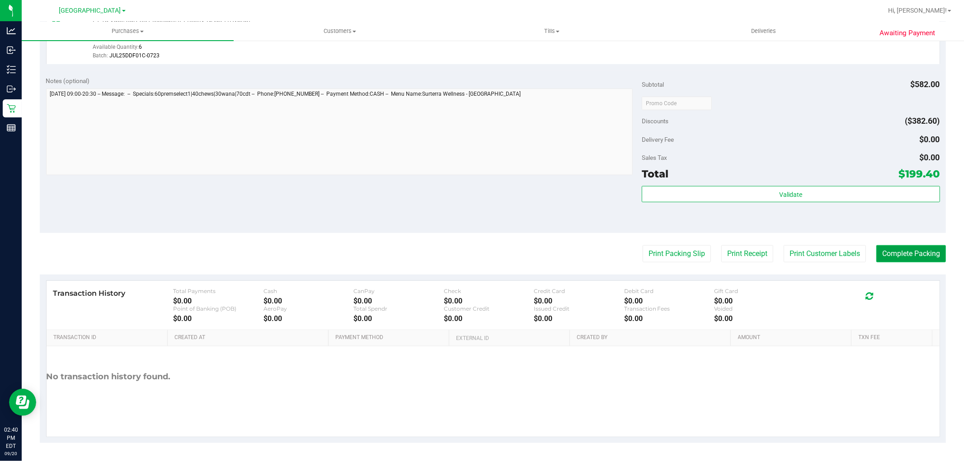
click at [899, 257] on button "Complete Packing" at bounding box center [911, 253] width 70 height 17
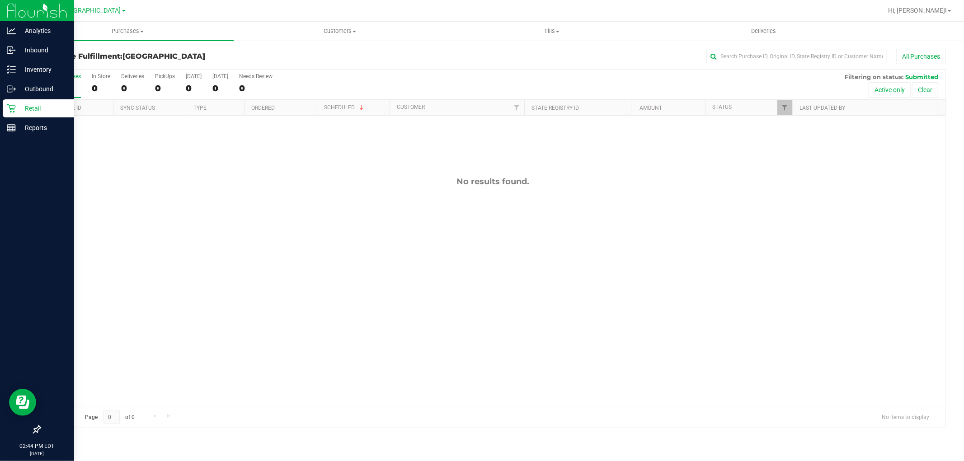
click at [37, 110] on p "Retail" at bounding box center [43, 108] width 54 height 11
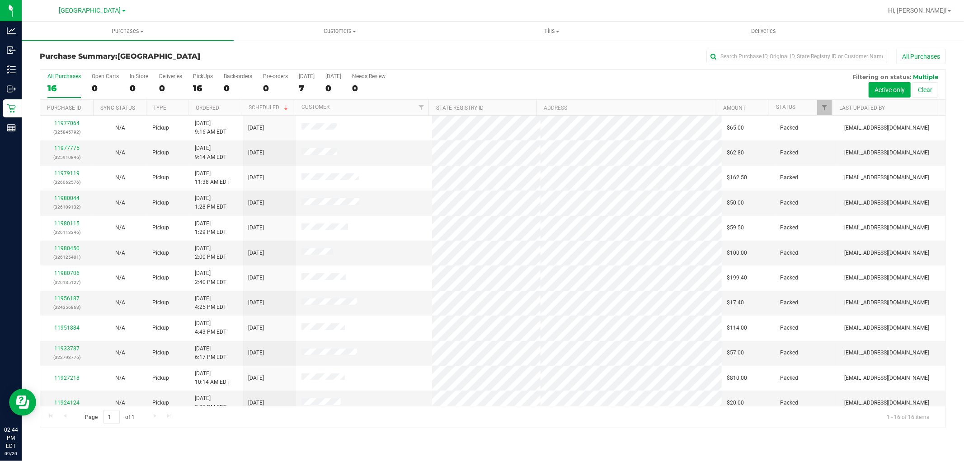
click at [290, 60] on h3 "Purchase Summary: North Port WC" at bounding box center [191, 56] width 302 height 8
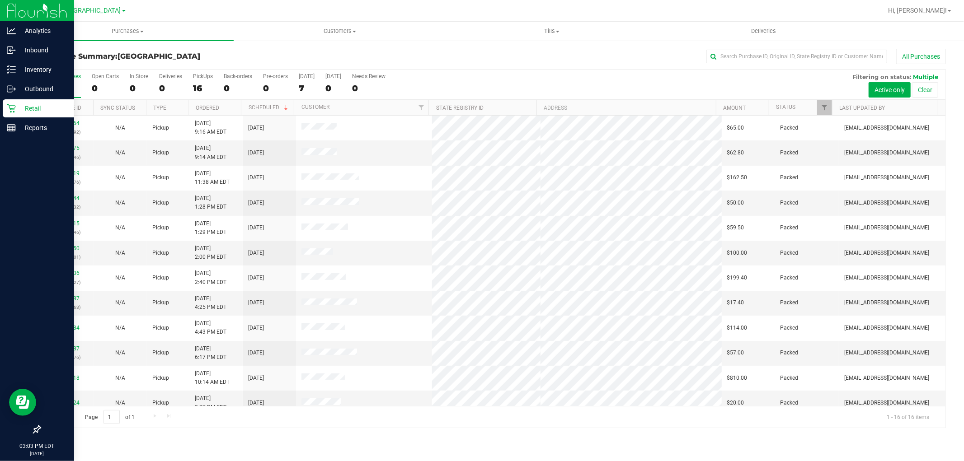
click at [23, 111] on p "Retail" at bounding box center [43, 108] width 54 height 11
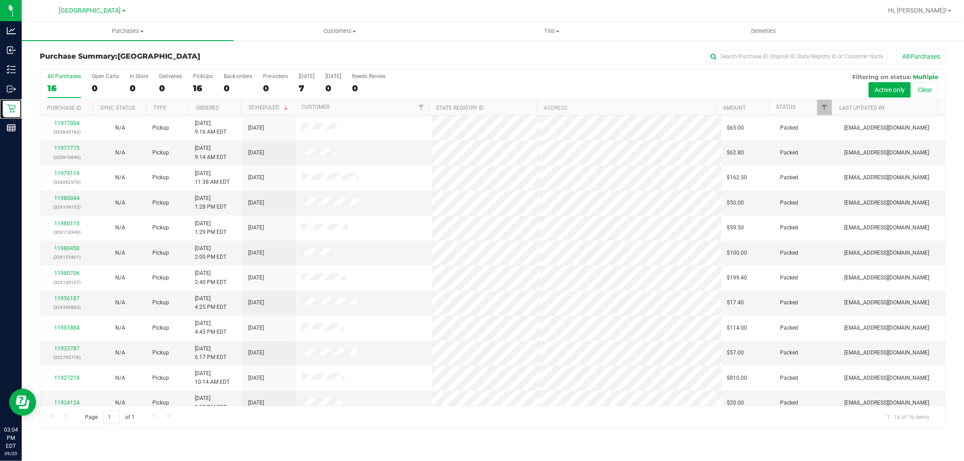
scroll to position [110, 0]
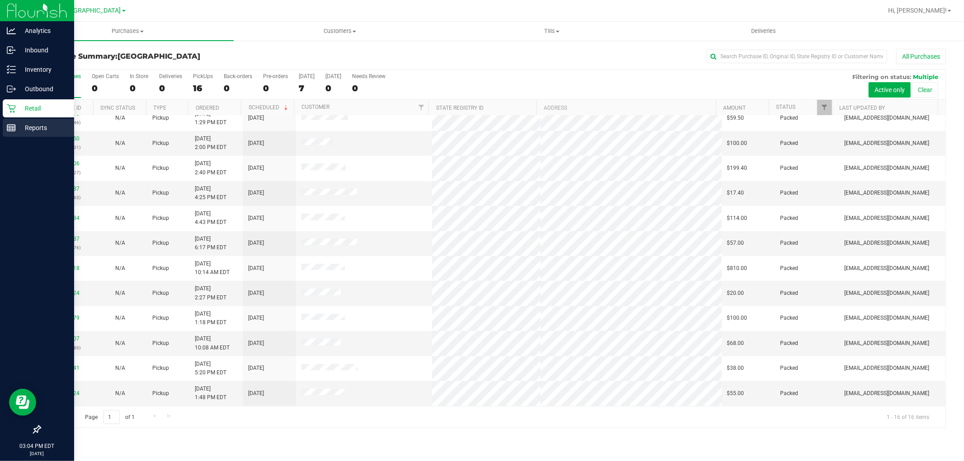
click at [0, 132] on link "Reports" at bounding box center [37, 128] width 74 height 19
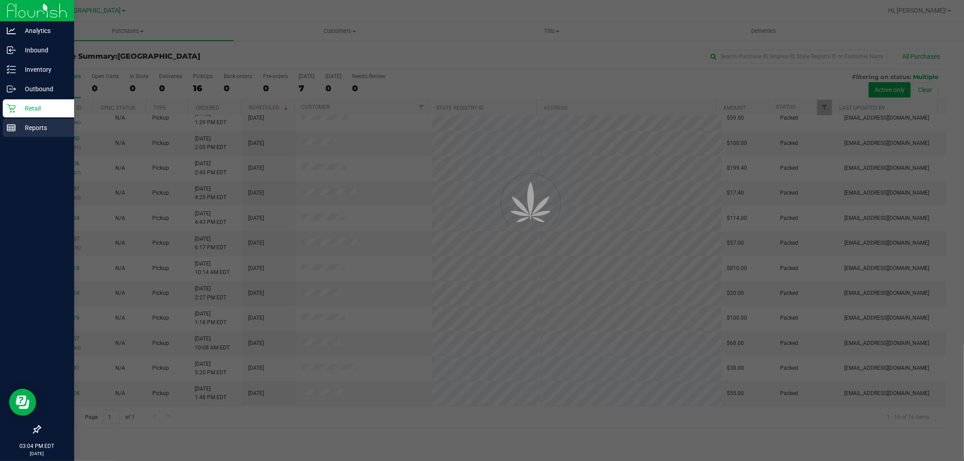
click at [18, 134] on div "Reports" at bounding box center [38, 128] width 71 height 18
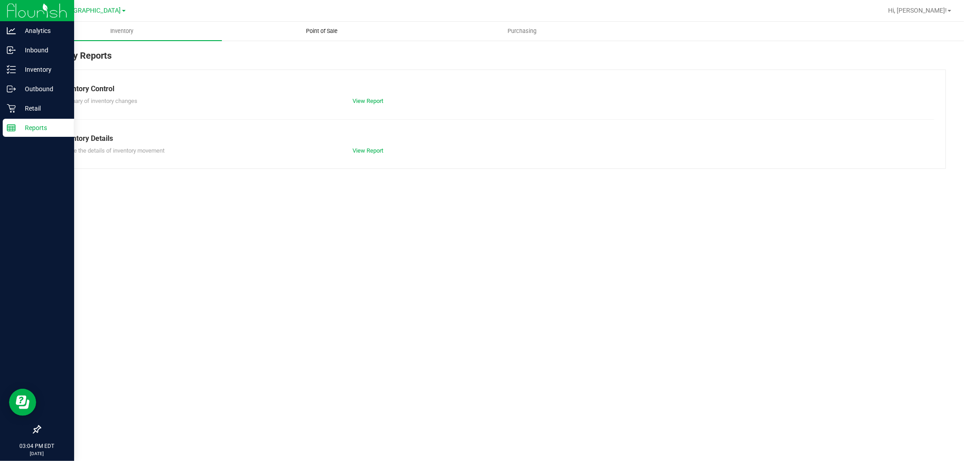
click at [324, 33] on span "Point of Sale" at bounding box center [322, 31] width 56 height 8
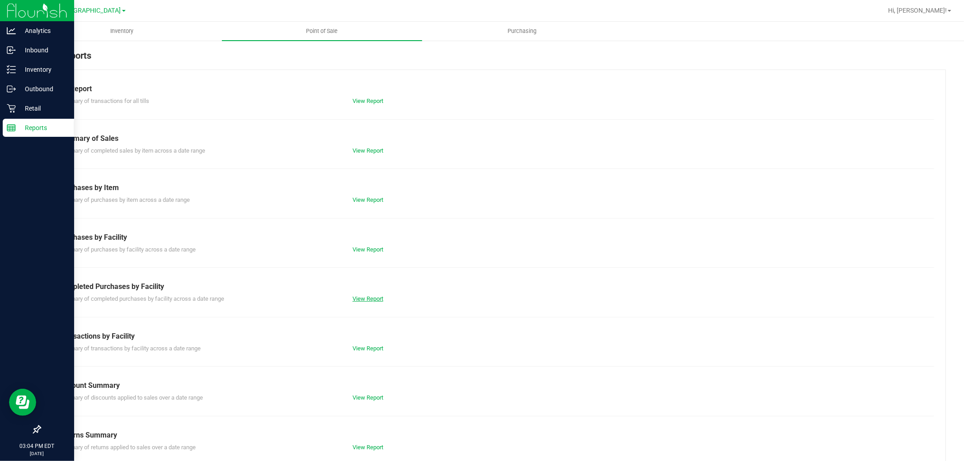
click at [367, 300] on link "View Report" at bounding box center [367, 298] width 31 height 7
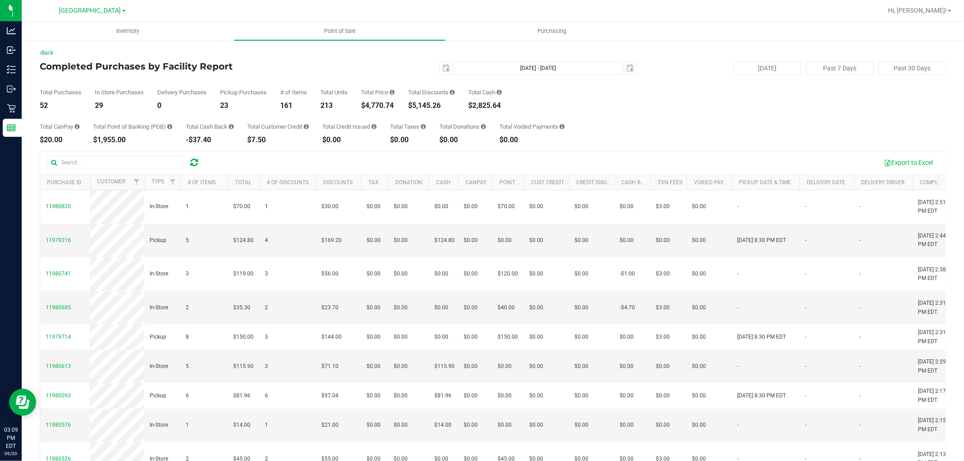
click at [260, 54] on div "Back" at bounding box center [493, 53] width 906 height 8
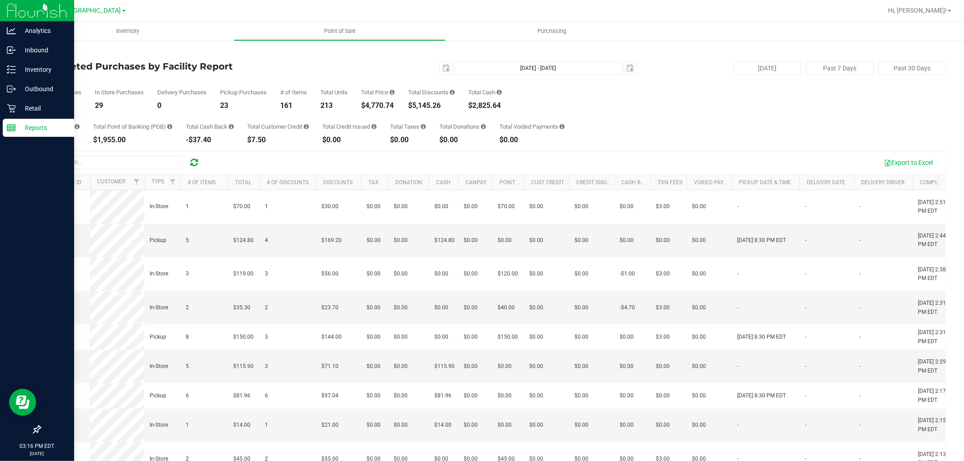
click at [9, 129] on icon at bounding box center [11, 127] width 9 height 9
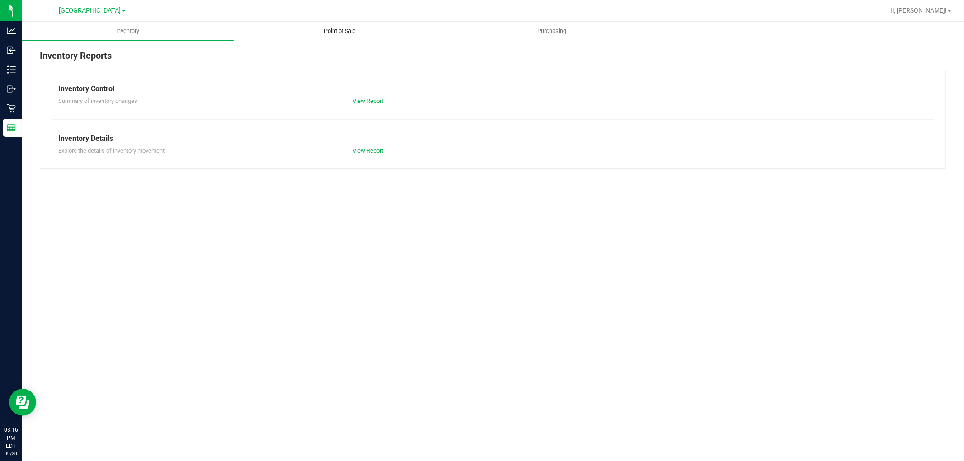
click at [340, 27] on span "Point of Sale" at bounding box center [340, 31] width 56 height 8
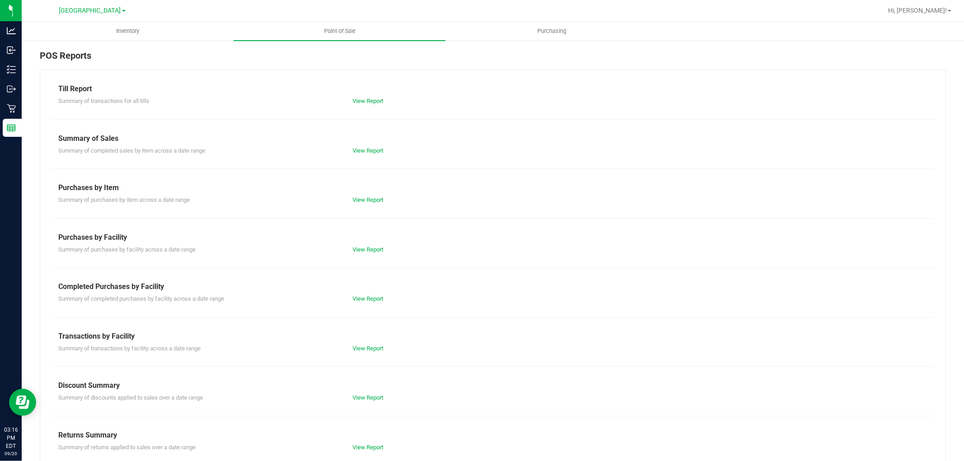
click at [371, 283] on div "Completed Purchases by Facility" at bounding box center [492, 286] width 869 height 11
click at [376, 296] on div "Summary of completed purchases by facility across a date range View Report" at bounding box center [493, 297] width 882 height 11
click at [373, 301] on link "View Report" at bounding box center [367, 298] width 31 height 7
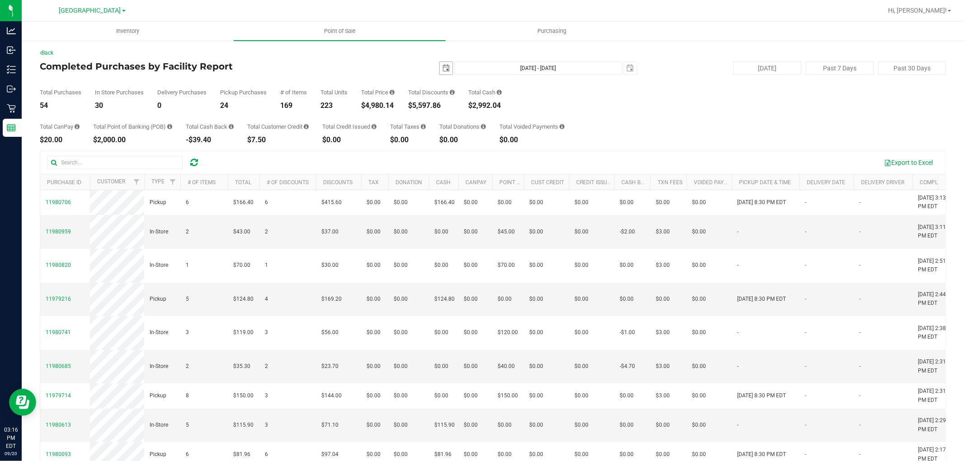
click at [443, 65] on span "select" at bounding box center [445, 68] width 7 height 7
click at [495, 145] on link "18" at bounding box center [494, 146] width 13 height 14
type input "[DATE]"
type input "[DATE] - [DATE]"
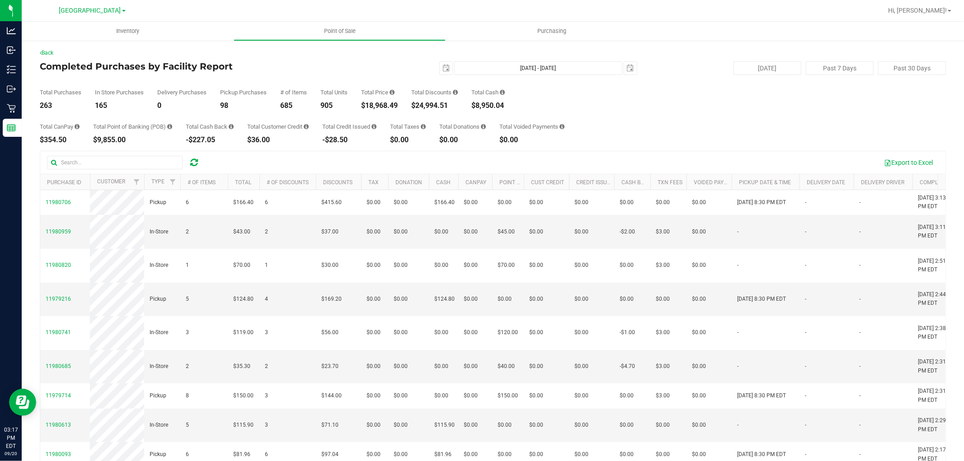
click at [448, 69] on div "[DATE] [DATE] - [DATE] [DATE]" at bounding box center [489, 68] width 309 height 14
click at [119, 168] on input "text" at bounding box center [115, 163] width 136 height 14
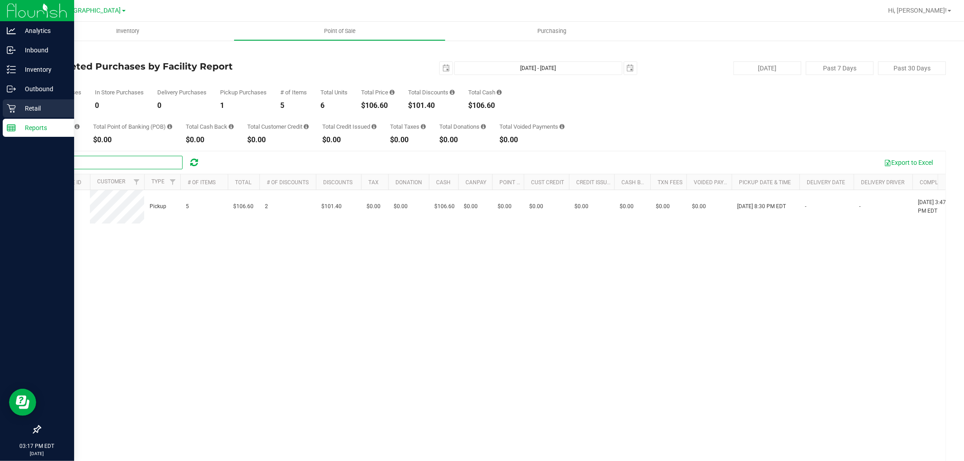
type input "amb"
click at [11, 113] on div "Retail" at bounding box center [38, 108] width 71 height 18
